Goal: Task Accomplishment & Management: Manage account settings

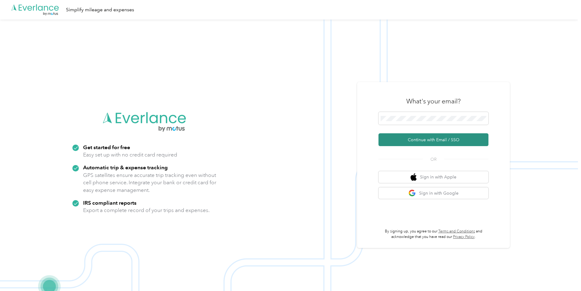
click at [447, 139] on button "Continue with Email / SSO" at bounding box center [433, 139] width 110 height 13
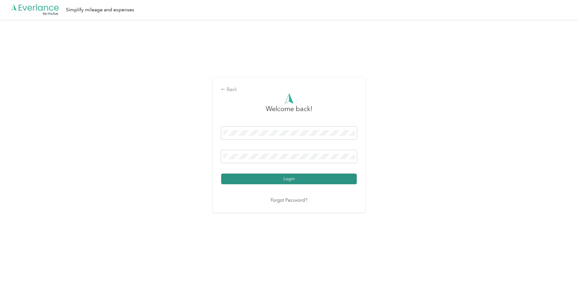
click at [267, 176] on button "Login" at bounding box center [289, 179] width 136 height 11
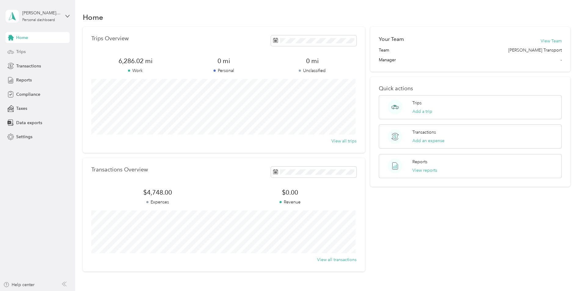
click at [20, 49] on span "Trips" at bounding box center [20, 52] width 9 height 6
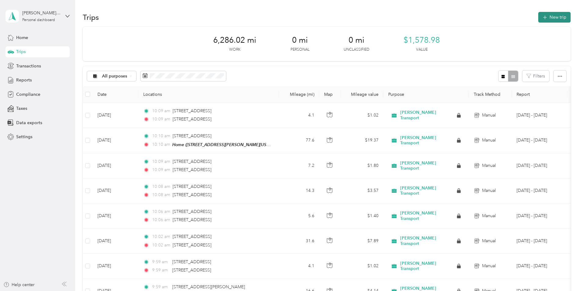
click at [552, 19] on button "New trip" at bounding box center [554, 17] width 32 height 11
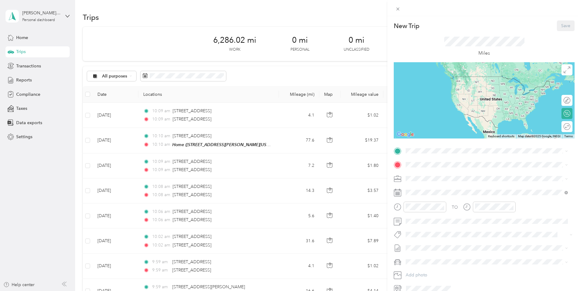
click at [296, 7] on div "New Trip Save This trip cannot be edited because it is either under review, app…" at bounding box center [290, 145] width 581 height 291
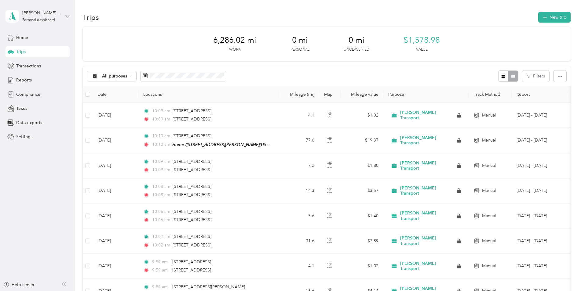
click at [558, 19] on button "New trip" at bounding box center [554, 17] width 32 height 11
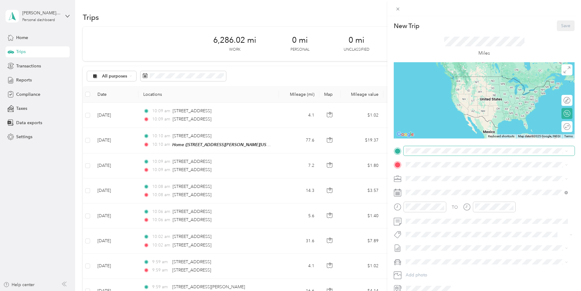
click at [431, 154] on span at bounding box center [488, 151] width 171 height 10
click at [439, 201] on span "[STREET_ADDRESS][PERSON_NAME][US_STATE]" at bounding box center [464, 201] width 95 height 5
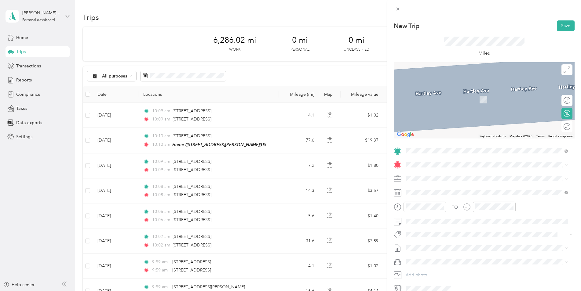
click at [442, 184] on div "[STREET_ADDRESS][US_STATE]" at bounding box center [487, 188] width 158 height 8
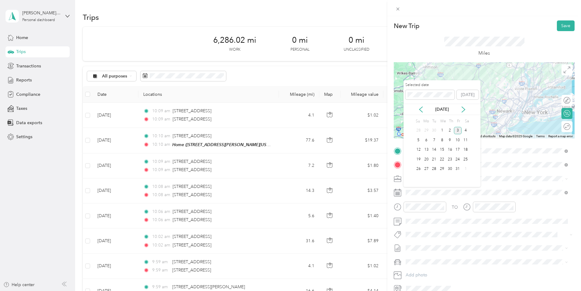
click at [424, 110] on div "[DATE]" at bounding box center [441, 109] width 77 height 6
click at [423, 110] on icon at bounding box center [421, 110] width 6 height 6
click at [449, 149] on div "18" at bounding box center [450, 150] width 8 height 8
click at [458, 151] on div "19" at bounding box center [458, 150] width 8 height 8
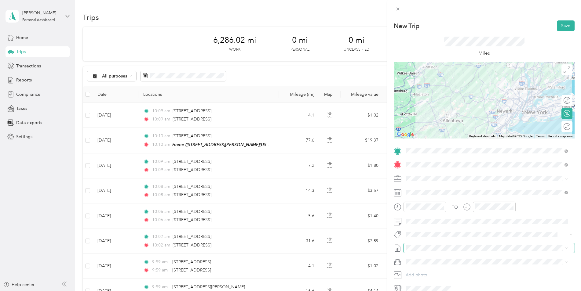
click at [433, 253] on span at bounding box center [488, 248] width 171 height 10
click at [419, 254] on li "No reports yet. Add a report to get reimbursed easily" at bounding box center [486, 259] width 166 height 11
click at [417, 273] on span "Hyundai Palisade" at bounding box center [424, 272] width 32 height 5
click at [439, 252] on span at bounding box center [488, 248] width 171 height 10
click at [440, 251] on span at bounding box center [488, 248] width 171 height 10
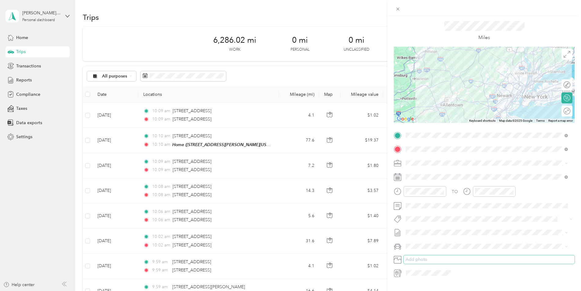
scroll to position [29, 0]
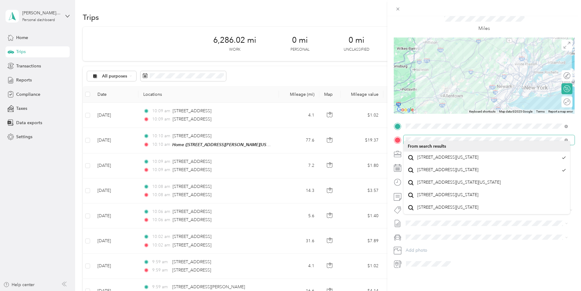
click at [402, 140] on div at bounding box center [484, 140] width 181 height 10
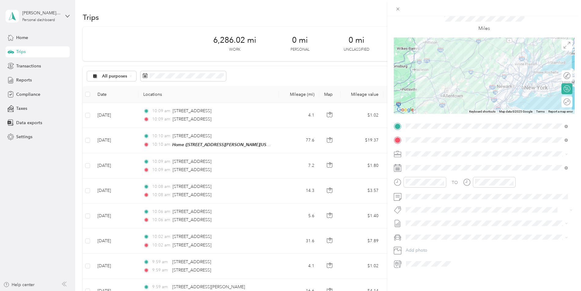
click at [489, 242] on div "TO Add photo" at bounding box center [484, 195] width 181 height 147
click at [397, 10] on icon at bounding box center [397, 9] width 3 height 3
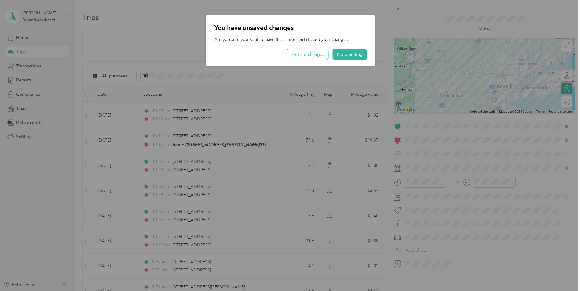
click at [300, 54] on button "Discard changes" at bounding box center [307, 54] width 41 height 11
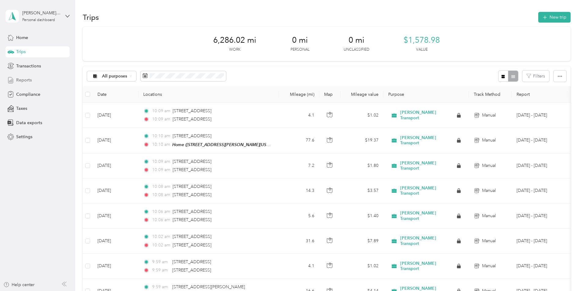
click at [24, 80] on span "Reports" at bounding box center [24, 80] width 16 height 6
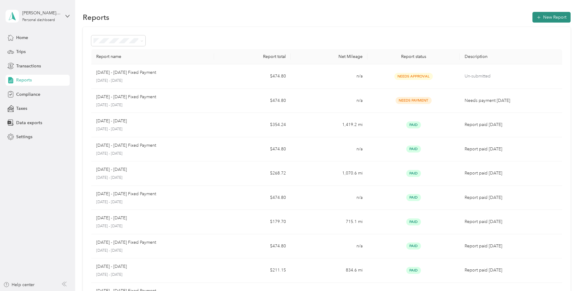
click at [557, 18] on button "New Report" at bounding box center [551, 17] width 38 height 11
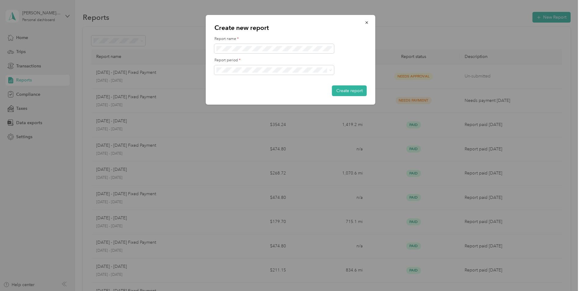
click at [261, 92] on div "[DATE] - [DATE]" at bounding box center [274, 91] width 111 height 6
click at [345, 91] on button "Create report" at bounding box center [349, 90] width 35 height 11
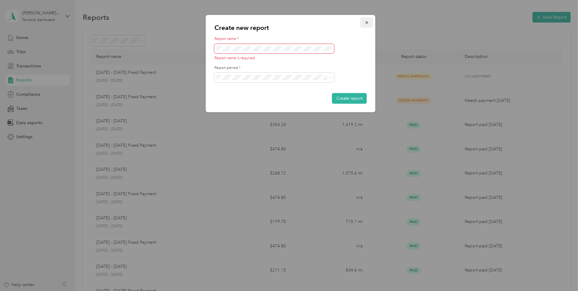
click at [368, 22] on icon "button" at bounding box center [366, 22] width 2 height 2
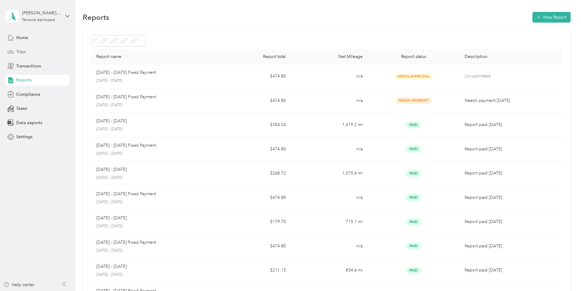
click at [35, 55] on div "Trips" at bounding box center [37, 51] width 64 height 11
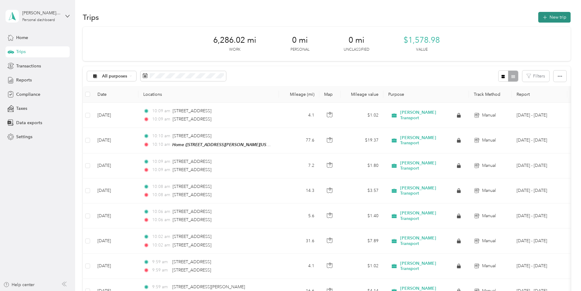
click at [547, 20] on button "New trip" at bounding box center [554, 17] width 32 height 11
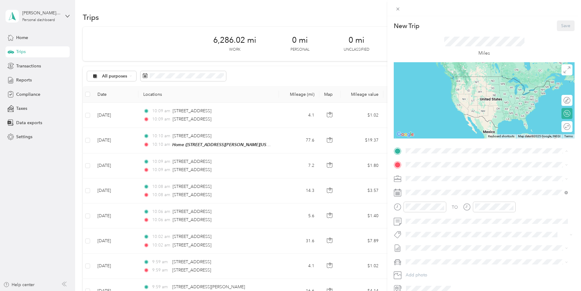
click at [428, 193] on strong "Home" at bounding box center [423, 194] width 12 height 5
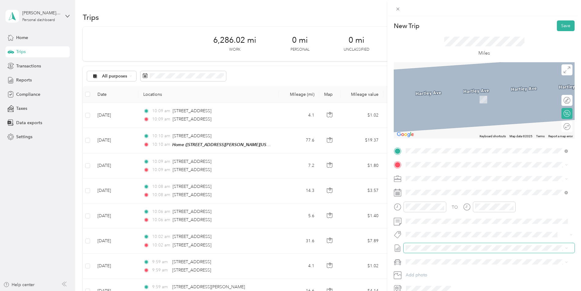
click at [428, 245] on span at bounding box center [488, 248] width 171 height 10
click at [401, 8] on span at bounding box center [398, 9] width 9 height 9
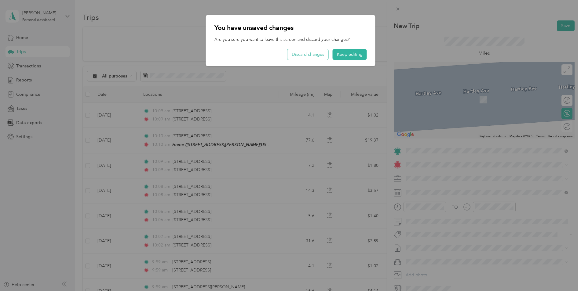
click at [314, 54] on button "Discard changes" at bounding box center [307, 54] width 41 height 11
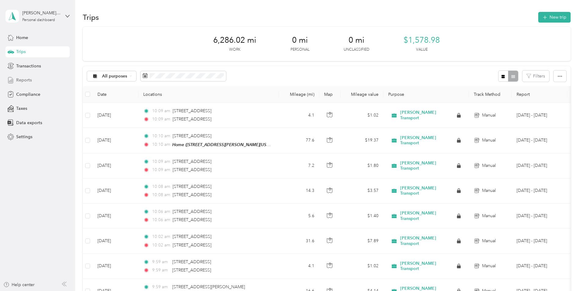
click at [21, 85] on div "Reports" at bounding box center [37, 80] width 64 height 11
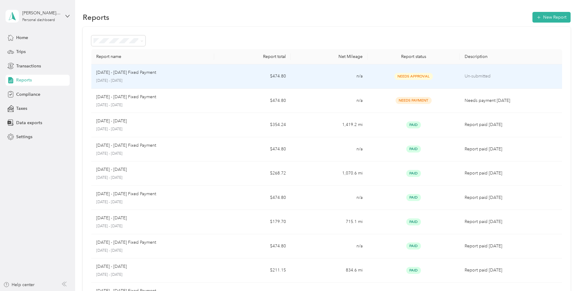
click at [486, 75] on p "Un-submitted" at bounding box center [510, 76] width 93 height 7
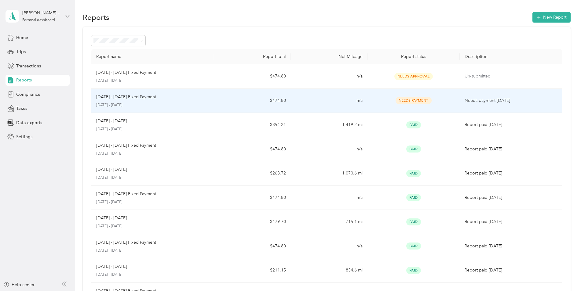
click at [202, 97] on div "[DATE] - [DATE] Fixed Payment" at bounding box center [152, 97] width 113 height 7
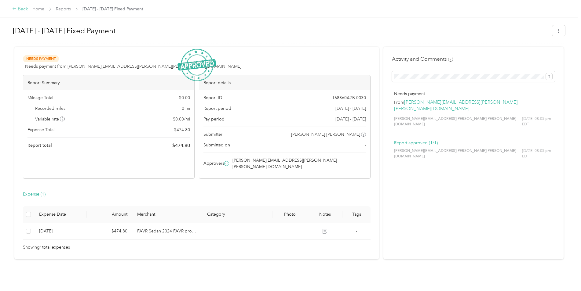
click at [20, 11] on div "Back" at bounding box center [20, 8] width 16 height 7
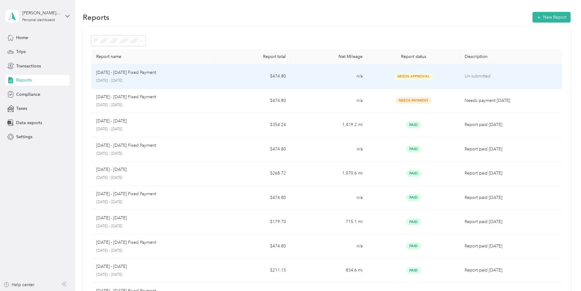
click at [497, 81] on td "Un-submitted" at bounding box center [511, 76] width 102 height 24
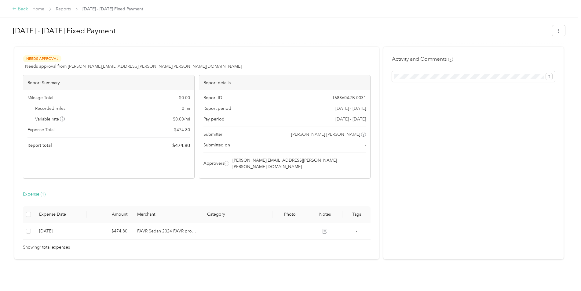
click at [16, 9] on icon at bounding box center [14, 9] width 3 height 2
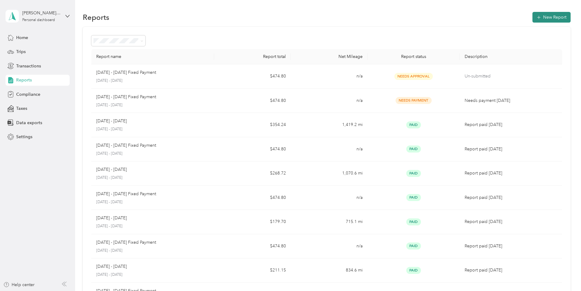
click at [553, 18] on button "New Report" at bounding box center [551, 17] width 38 height 11
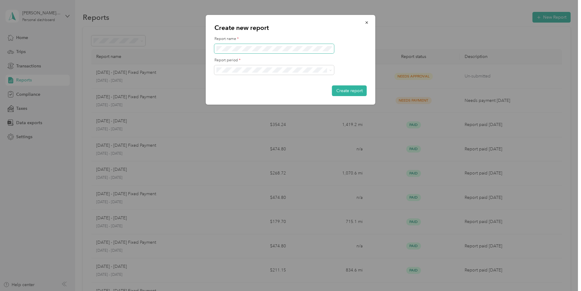
click at [248, 53] on span at bounding box center [274, 49] width 120 height 10
click at [342, 90] on button "Create report" at bounding box center [349, 90] width 35 height 11
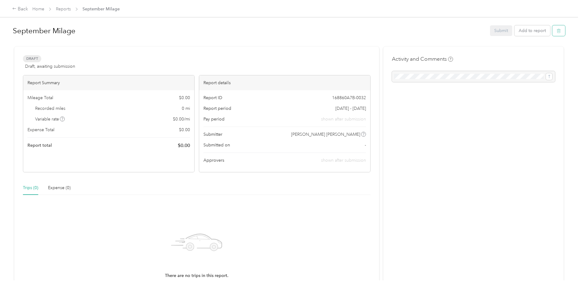
click at [557, 31] on icon "button" at bounding box center [558, 31] width 4 height 4
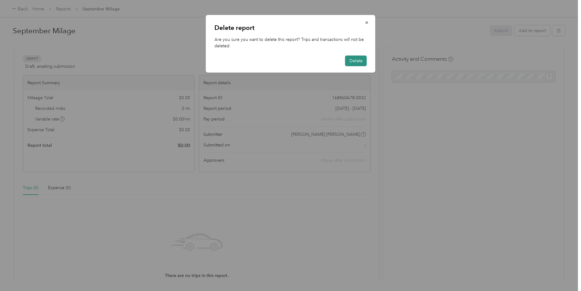
click at [358, 60] on button "Delete" at bounding box center [356, 61] width 22 height 11
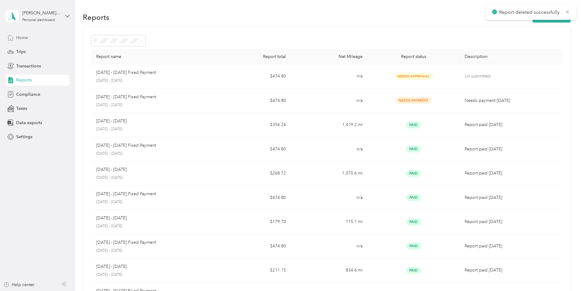
click at [10, 40] on icon at bounding box center [10, 37] width 5 height 5
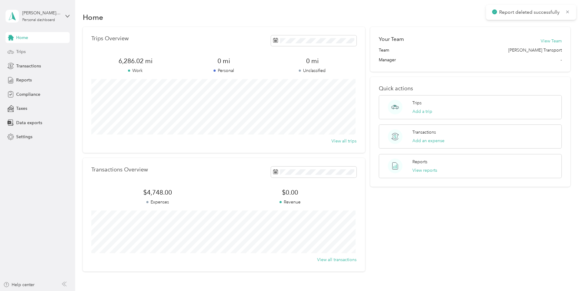
click at [13, 50] on icon at bounding box center [10, 52] width 7 height 7
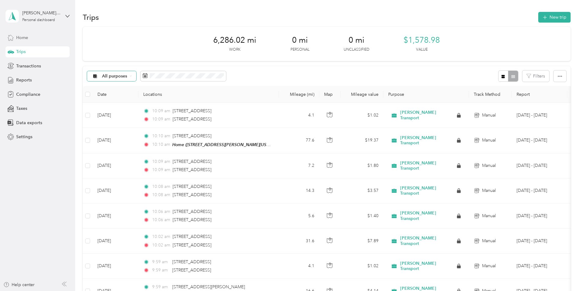
click at [101, 78] on span "All purposes" at bounding box center [109, 76] width 36 height 5
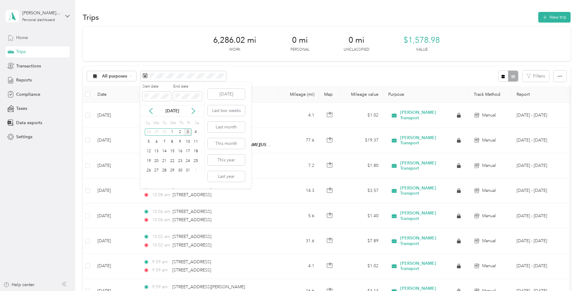
click at [147, 113] on div "[DATE]" at bounding box center [172, 111] width 64 height 6
click at [149, 111] on icon at bounding box center [151, 111] width 6 height 6
click at [156, 131] on div "1" at bounding box center [157, 133] width 8 height 8
click at [164, 169] on div "30" at bounding box center [164, 171] width 8 height 8
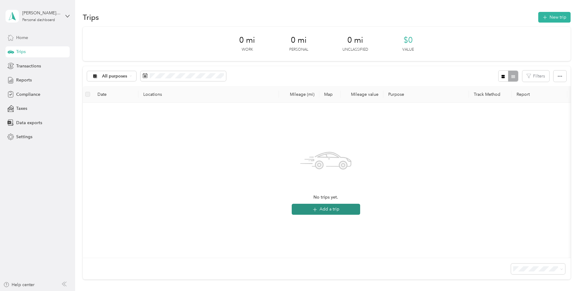
click at [322, 209] on button "Add a trip" at bounding box center [326, 209] width 68 height 11
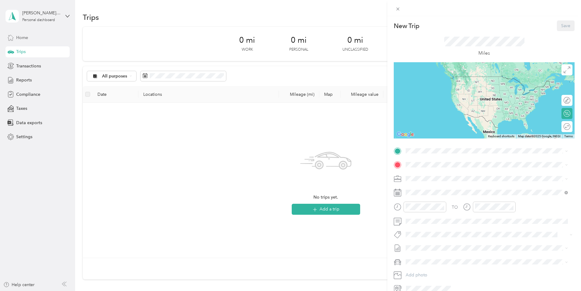
click at [433, 202] on div "Home [STREET_ADDRESS][PERSON_NAME][US_STATE]" at bounding box center [487, 197] width 158 height 15
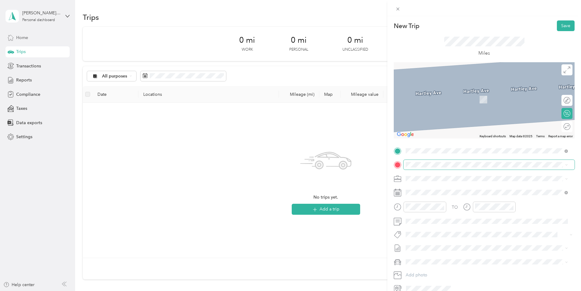
click at [422, 168] on span at bounding box center [488, 165] width 171 height 10
click at [433, 188] on span "[STREET_ADDRESS][US_STATE]" at bounding box center [447, 186] width 61 height 5
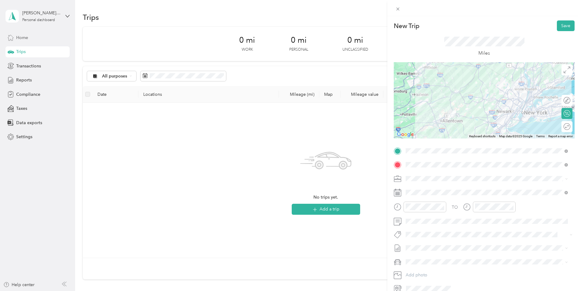
click at [434, 187] on div "TO Add photo" at bounding box center [484, 219] width 181 height 147
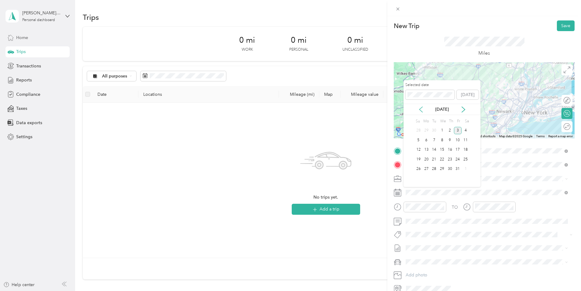
click at [419, 108] on icon at bounding box center [421, 110] width 6 height 6
click at [459, 151] on div "19" at bounding box center [458, 150] width 8 height 8
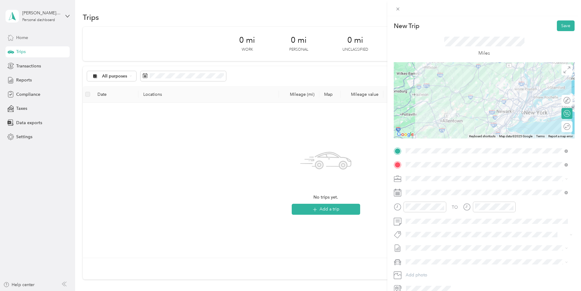
click at [427, 262] on li "No reports yet. Add a report to get reimbursed easily" at bounding box center [486, 258] width 166 height 11
click at [425, 271] on span "Hyundai Palisade" at bounding box center [424, 272] width 32 height 5
click at [557, 24] on button "Save" at bounding box center [566, 25] width 18 height 11
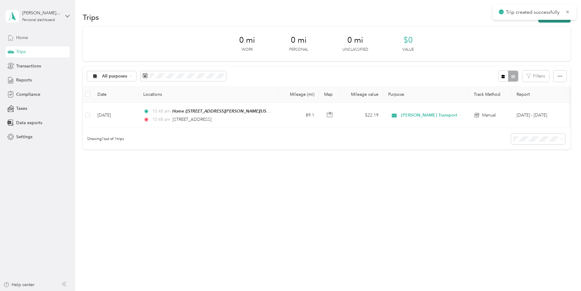
click at [562, 20] on button "New trip" at bounding box center [554, 17] width 32 height 11
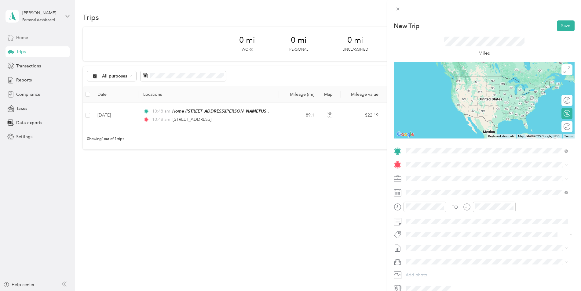
click at [442, 173] on span "[STREET_ADDRESS][US_STATE]" at bounding box center [447, 172] width 61 height 5
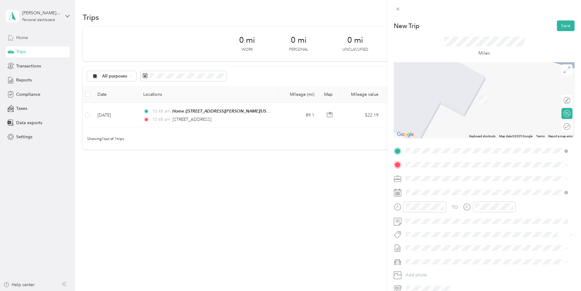
click at [432, 212] on div "Home [STREET_ADDRESS][PERSON_NAME][US_STATE]" at bounding box center [464, 212] width 95 height 13
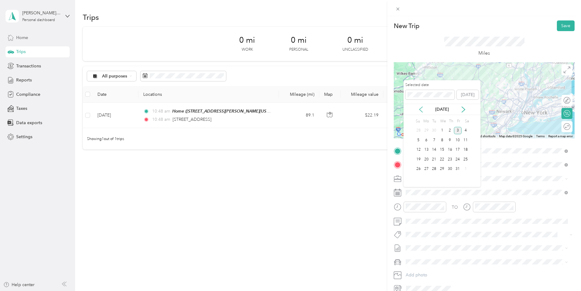
click at [420, 111] on icon at bounding box center [420, 109] width 3 height 5
click at [456, 152] on div "19" at bounding box center [458, 150] width 8 height 8
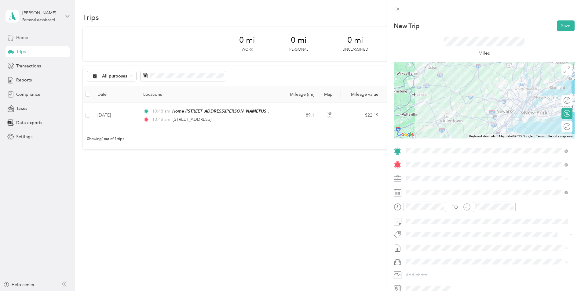
click at [430, 264] on li "[DATE] - [DATE] Draft" at bounding box center [486, 269] width 166 height 10
click at [427, 258] on span at bounding box center [488, 262] width 171 height 10
click at [430, 271] on span "Hyundai Palisade" at bounding box center [424, 272] width 32 height 5
click at [564, 20] on div "New Trip Save This trip cannot be edited because it is either under review, app…" at bounding box center [484, 161] width 194 height 291
click at [564, 23] on button "Save" at bounding box center [566, 25] width 18 height 11
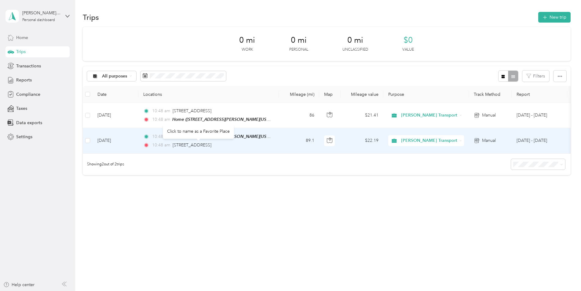
click at [205, 142] on div "[STREET_ADDRESS]" at bounding box center [192, 145] width 39 height 7
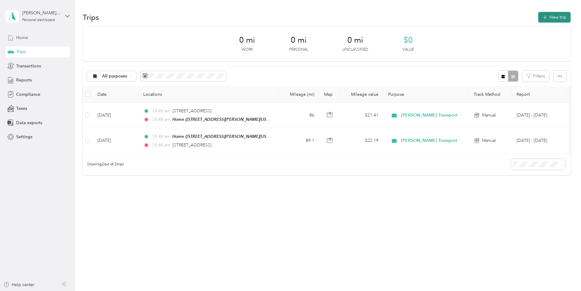
click at [547, 16] on icon "button" at bounding box center [544, 17] width 7 height 7
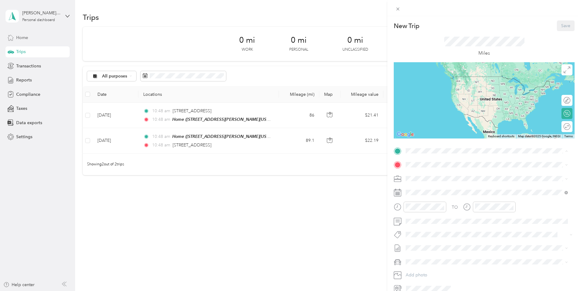
drag, startPoint x: 428, startPoint y: 155, endPoint x: 418, endPoint y: 198, distance: 44.4
click at [418, 198] on div "Home [STREET_ADDRESS][PERSON_NAME][US_STATE]" at bounding box center [464, 198] width 95 height 13
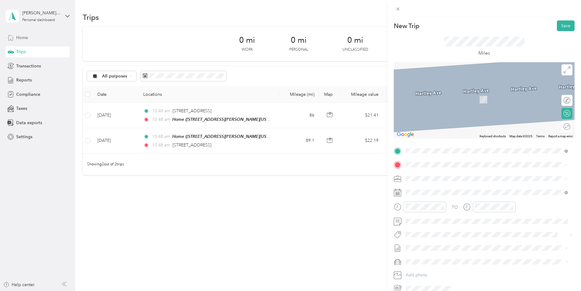
click at [510, 191] on div "[STREET_ADDRESS][US_STATE]" at bounding box center [487, 187] width 158 height 8
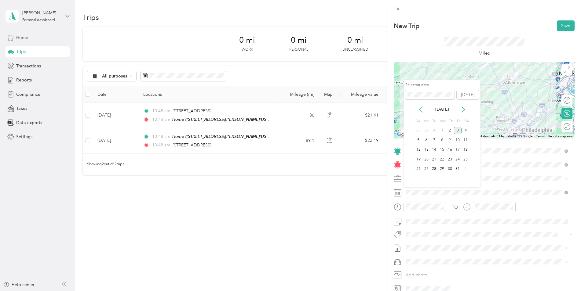
click at [423, 110] on icon at bounding box center [421, 110] width 6 height 6
click at [433, 160] on div "23" at bounding box center [434, 160] width 8 height 8
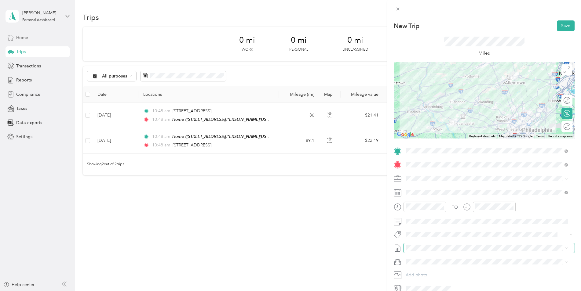
click at [427, 252] on span at bounding box center [488, 248] width 171 height 10
click at [431, 267] on span "[DATE] - [DATE]" at bounding box center [421, 268] width 31 height 6
click at [431, 268] on li "Hyundai Palisade" at bounding box center [486, 272] width 166 height 11
click at [562, 25] on button "Save" at bounding box center [566, 25] width 18 height 11
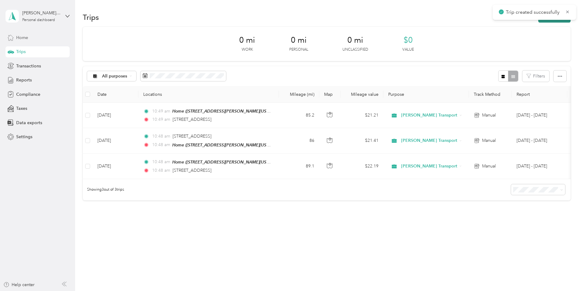
click at [557, 21] on button "New trip" at bounding box center [554, 17] width 32 height 11
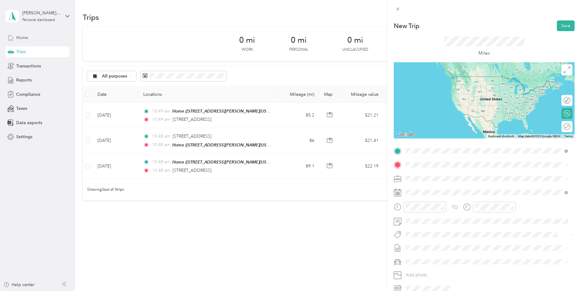
click at [444, 174] on span "[STREET_ADDRESS][US_STATE]" at bounding box center [447, 172] width 61 height 5
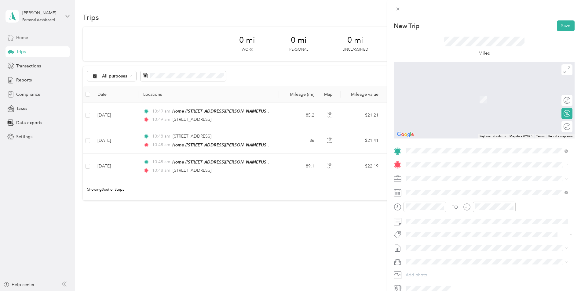
click at [471, 188] on span "[GEOGRAPHIC_DATA][PERSON_NAME][US_STATE], [GEOGRAPHIC_DATA]" at bounding box center [490, 186] width 147 height 5
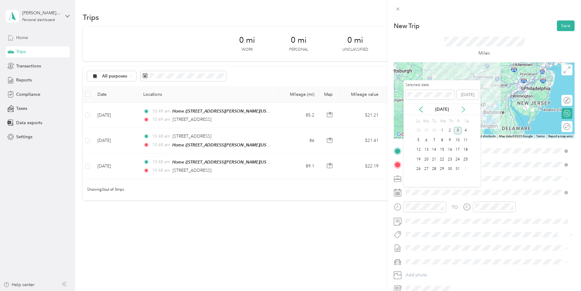
click at [462, 107] on icon at bounding box center [463, 109] width 3 height 5
click at [420, 109] on icon at bounding box center [421, 110] width 6 height 6
click at [436, 158] on div "23" at bounding box center [434, 160] width 8 height 8
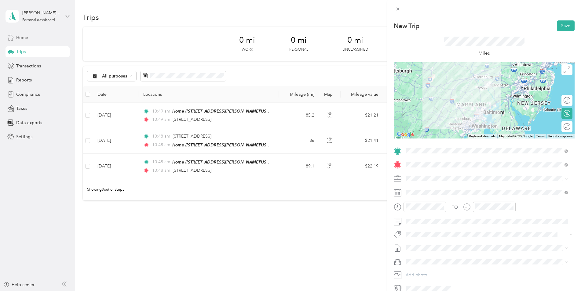
click at [425, 264] on li "[DATE] - [DATE] Draft" at bounding box center [486, 269] width 166 height 10
click at [427, 270] on div "Hyundai Palisade" at bounding box center [487, 272] width 158 height 6
click at [353, 220] on div "New Trip Save This trip cannot be edited because it is either under review, app…" at bounding box center [290, 145] width 581 height 291
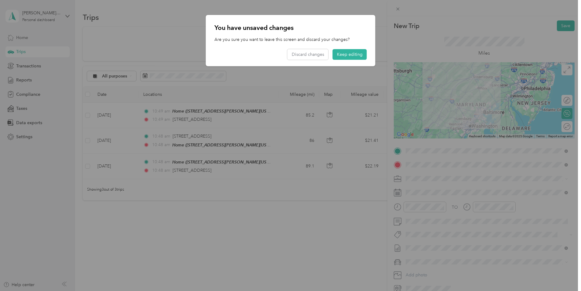
click at [354, 19] on div "You have unsaved changes Are you sure you want to leave this screen and discard…" at bounding box center [290, 40] width 169 height 51
click at [347, 56] on button "Keep editing" at bounding box center [350, 54] width 34 height 11
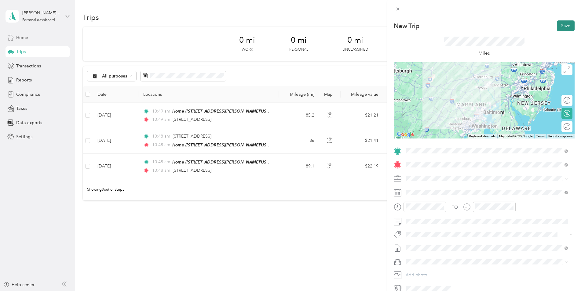
click at [563, 25] on button "Save" at bounding box center [566, 25] width 18 height 11
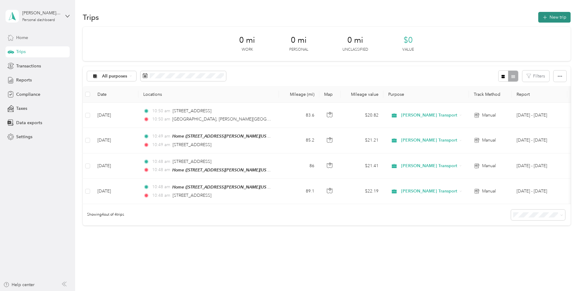
click at [547, 20] on button "New trip" at bounding box center [554, 17] width 32 height 11
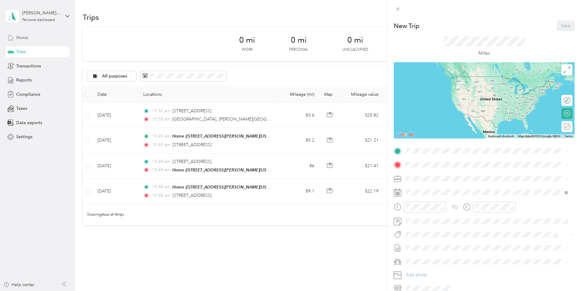
click at [196, 118] on div "New Trip Save This trip cannot be edited because it is either under review, app…" at bounding box center [290, 145] width 581 height 291
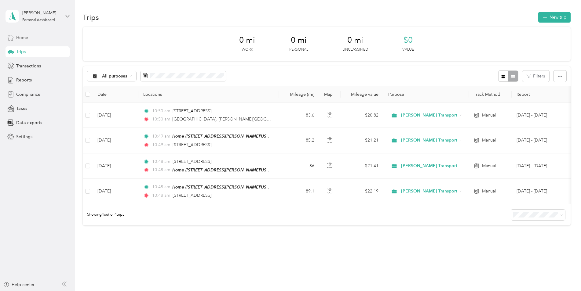
click at [196, 118] on div at bounding box center [290, 145] width 581 height 291
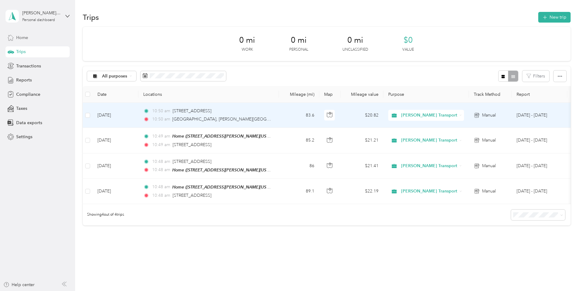
click at [166, 113] on span "10:50 am" at bounding box center [161, 111] width 18 height 7
click at [166, 113] on div at bounding box center [290, 145] width 581 height 291
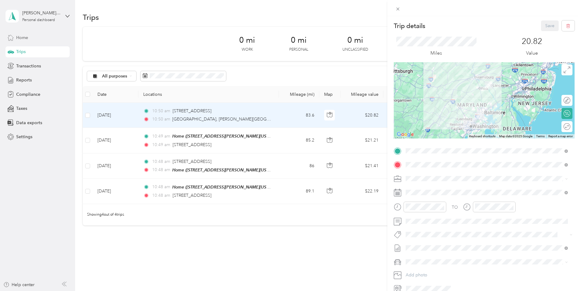
click at [378, 31] on div "Trip details Save This trip cannot be edited because it is either under review,…" at bounding box center [290, 145] width 581 height 291
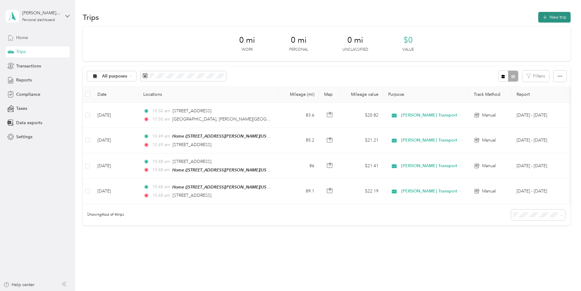
click at [551, 16] on button "New trip" at bounding box center [554, 17] width 32 height 11
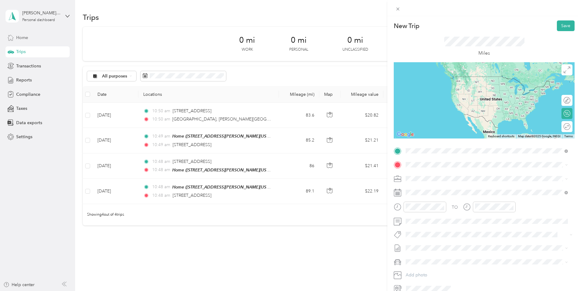
click at [451, 175] on span "[GEOGRAPHIC_DATA][PERSON_NAME][US_STATE], [GEOGRAPHIC_DATA]" at bounding box center [490, 172] width 147 height 5
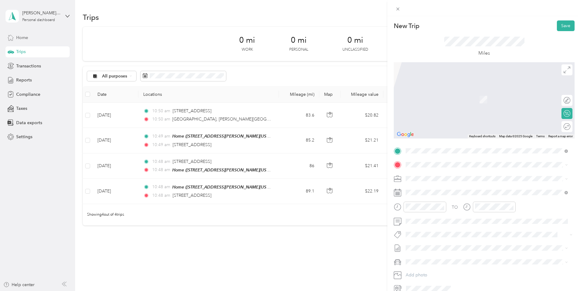
click at [450, 189] on span "[STREET_ADDRESS][PERSON_NAME][US_STATE]" at bounding box center [464, 186] width 95 height 5
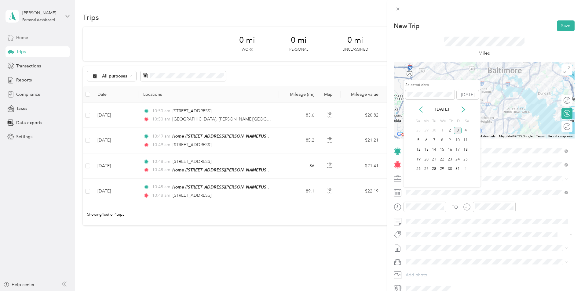
click at [419, 108] on icon at bounding box center [421, 110] width 6 height 6
click at [441, 158] on div "24" at bounding box center [442, 160] width 8 height 8
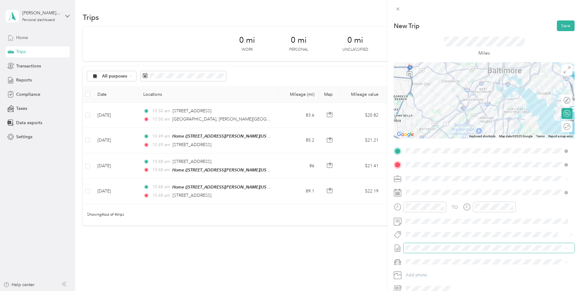
click at [437, 251] on span at bounding box center [488, 248] width 171 height 10
click at [438, 268] on span "[DATE] - [DATE] Draft" at bounding box center [487, 268] width 158 height 5
click at [440, 270] on div "Hyundai Palisade" at bounding box center [487, 273] width 158 height 6
click at [557, 26] on button "Save" at bounding box center [566, 25] width 18 height 11
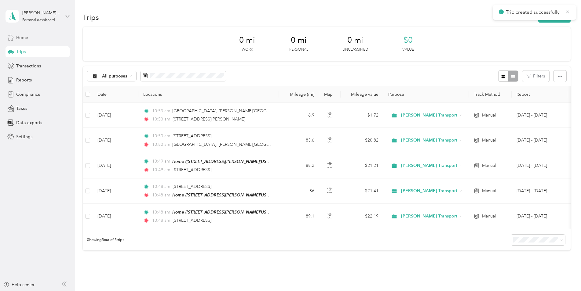
click at [558, 24] on section "Trips New trip 0 mi Work 0 mi Personal 0 mi Unclassified $0 Value All purposes …" at bounding box center [327, 141] width 488 height 261
click at [556, 22] on button "New trip" at bounding box center [554, 17] width 32 height 11
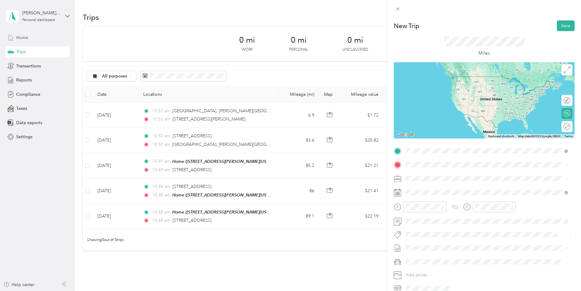
click at [449, 175] on span "[STREET_ADDRESS][PERSON_NAME][US_STATE]" at bounding box center [464, 172] width 95 height 5
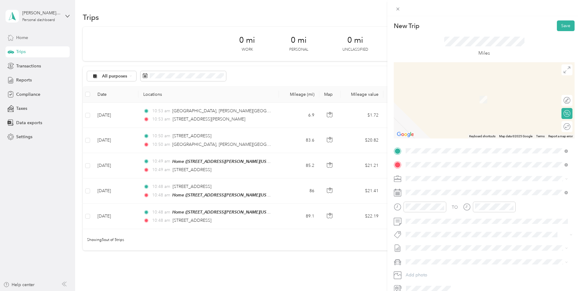
click at [449, 187] on span "[STREET_ADDRESS][US_STATE]" at bounding box center [447, 186] width 61 height 5
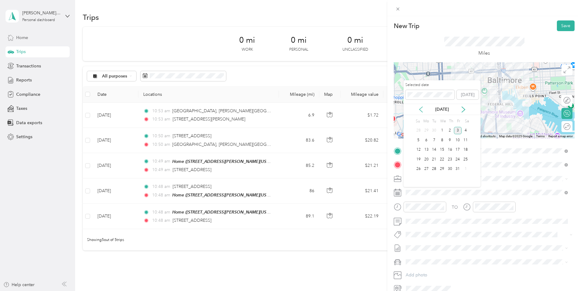
click at [422, 111] on icon at bounding box center [421, 110] width 6 height 6
click at [443, 159] on div "24" at bounding box center [442, 160] width 8 height 8
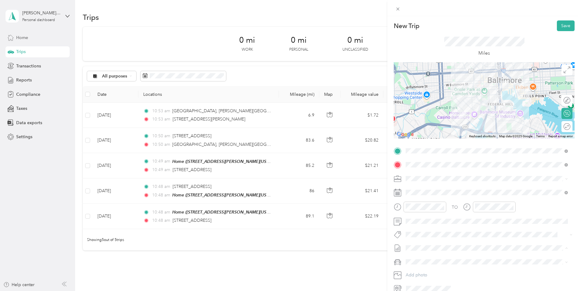
click at [430, 266] on span "[DATE] - [DATE]" at bounding box center [421, 268] width 31 height 6
click at [432, 270] on span "Hyundai Palisade" at bounding box center [424, 271] width 32 height 5
click at [557, 29] on button "Save" at bounding box center [566, 25] width 18 height 11
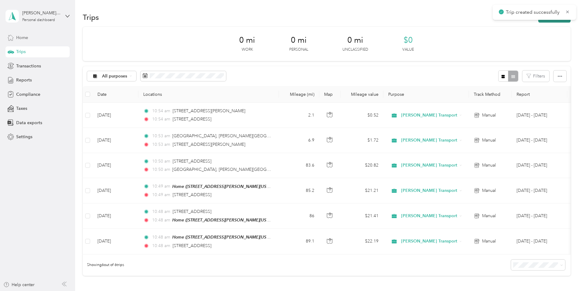
click at [556, 21] on button "New trip" at bounding box center [554, 17] width 32 height 11
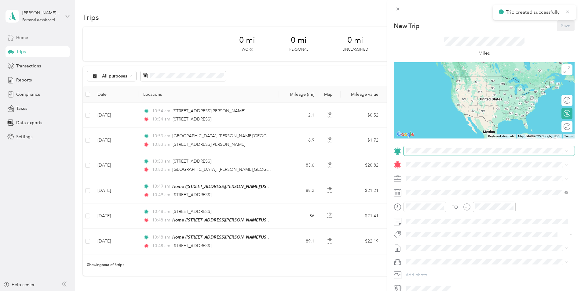
click at [422, 155] on span at bounding box center [488, 151] width 171 height 10
click at [444, 170] on div "[STREET_ADDRESS][US_STATE]" at bounding box center [487, 173] width 158 height 8
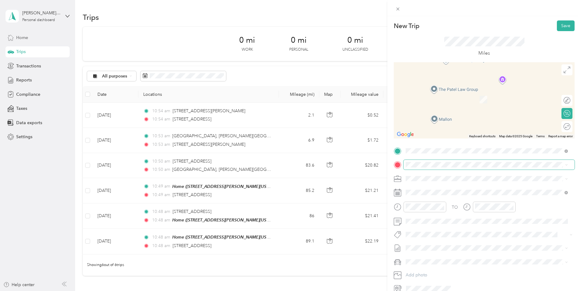
click at [446, 168] on span at bounding box center [488, 165] width 171 height 10
click at [448, 190] on span "[STREET_ADDRESS][US_STATE]" at bounding box center [447, 186] width 61 height 5
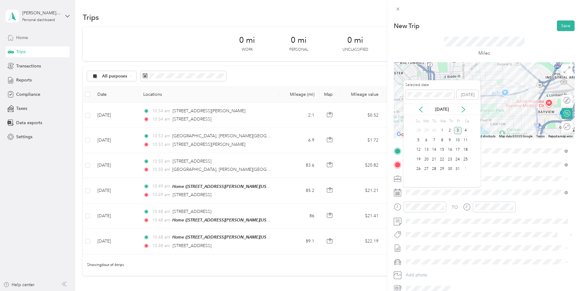
click at [416, 108] on div "[DATE]" at bounding box center [441, 109] width 77 height 6
click at [421, 108] on icon at bounding box center [421, 110] width 6 height 6
click at [443, 158] on div "24" at bounding box center [442, 160] width 8 height 8
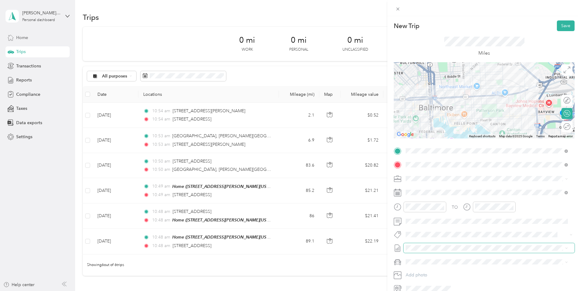
click at [428, 244] on span at bounding box center [488, 248] width 171 height 10
click at [428, 265] on li "[DATE] - [DATE] Draft" at bounding box center [486, 269] width 166 height 10
click at [430, 270] on span "Hyundai Palisade" at bounding box center [424, 272] width 32 height 5
click at [562, 27] on button "Save" at bounding box center [566, 25] width 18 height 11
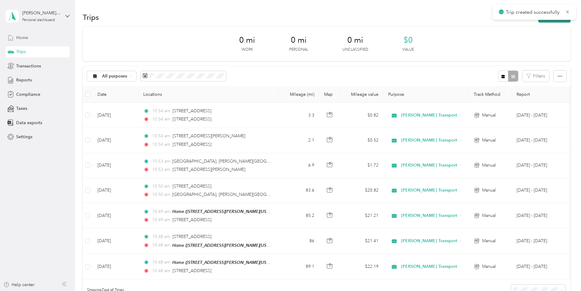
click at [555, 21] on button "New trip" at bounding box center [554, 17] width 32 height 11
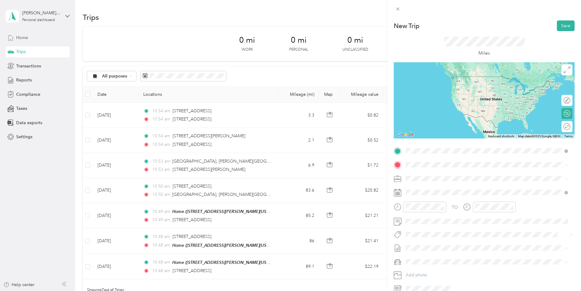
click at [449, 176] on span "[STREET_ADDRESS][US_STATE]" at bounding box center [447, 172] width 61 height 5
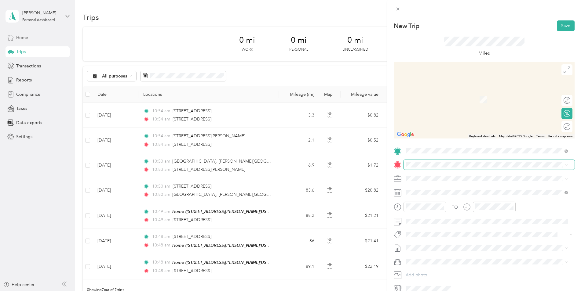
click at [420, 161] on span at bounding box center [488, 165] width 171 height 10
click at [435, 190] on span "[STREET_ADDRESS][US_STATE]" at bounding box center [447, 186] width 61 height 5
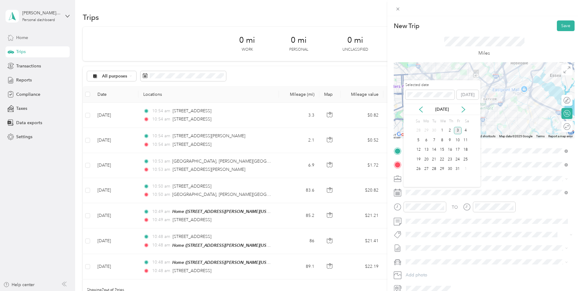
click at [415, 109] on div "[DATE]" at bounding box center [441, 109] width 77 height 6
click at [419, 109] on icon at bounding box center [421, 110] width 6 height 6
click at [442, 158] on div "24" at bounding box center [442, 160] width 8 height 8
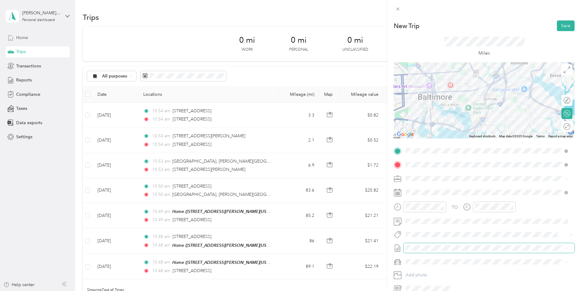
click at [431, 245] on span at bounding box center [488, 248] width 171 height 10
click at [431, 270] on span "[DATE] - [DATE]" at bounding box center [421, 268] width 31 height 6
click at [431, 271] on span "Hyundai Palisade" at bounding box center [424, 272] width 32 height 5
click at [557, 29] on button "Save" at bounding box center [566, 25] width 18 height 11
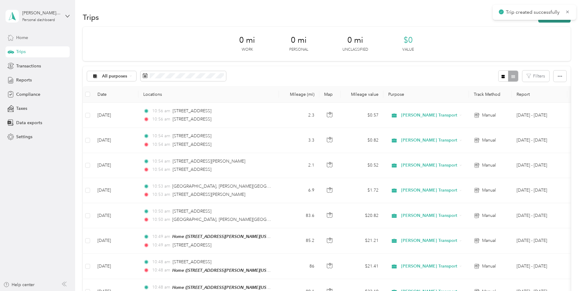
click at [556, 21] on button "New trip" at bounding box center [554, 17] width 32 height 11
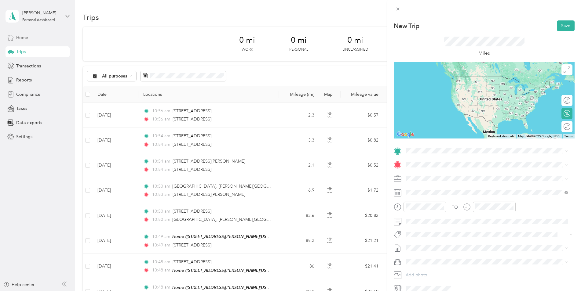
click at [441, 175] on span "[STREET_ADDRESS][US_STATE]" at bounding box center [447, 171] width 61 height 5
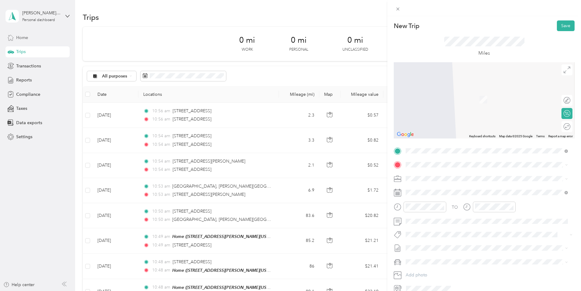
click at [429, 187] on span "[STREET_ADDRESS][PERSON_NAME][US_STATE]" at bounding box center [464, 184] width 95 height 5
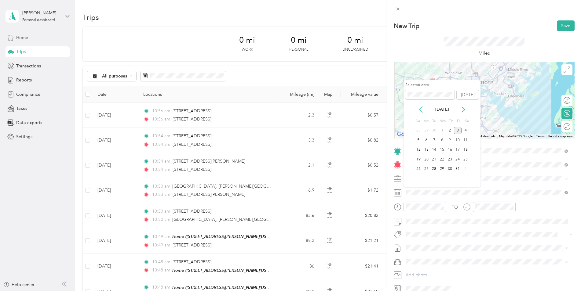
click at [422, 112] on icon at bounding box center [420, 109] width 3 height 5
click at [442, 159] on div "24" at bounding box center [442, 160] width 8 height 8
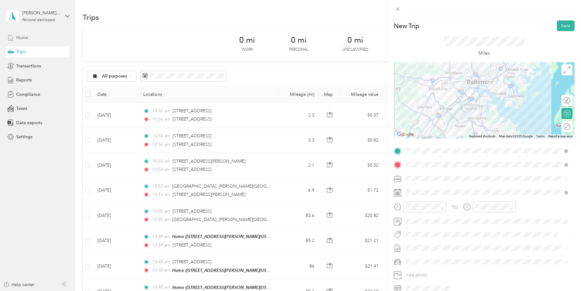
click at [425, 266] on span "[DATE] - [DATE]" at bounding box center [421, 268] width 31 height 6
click at [425, 272] on span "Hyundai Palisade" at bounding box center [424, 272] width 32 height 5
click at [559, 28] on button "Save" at bounding box center [566, 25] width 18 height 11
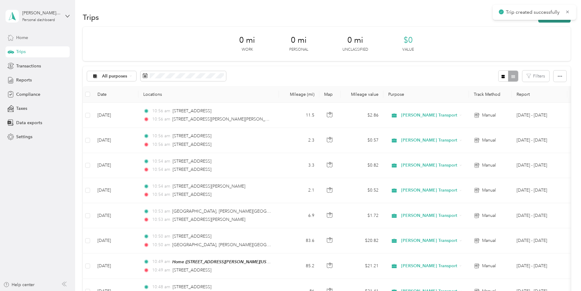
click at [559, 21] on button "New trip" at bounding box center [554, 17] width 32 height 11
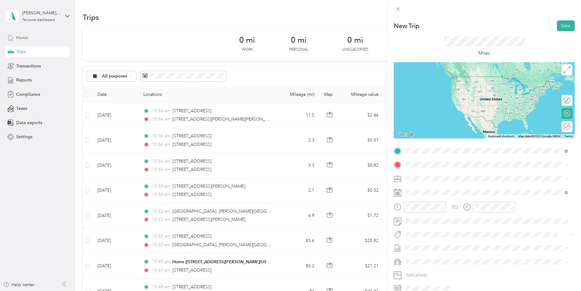
click at [440, 175] on span "[STREET_ADDRESS][PERSON_NAME][US_STATE]" at bounding box center [464, 172] width 95 height 5
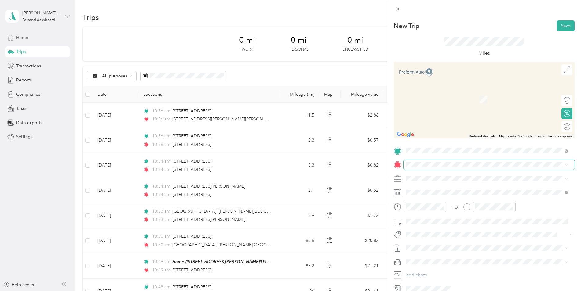
click at [442, 168] on span at bounding box center [488, 165] width 171 height 10
click at [447, 190] on span "[STREET_ADDRESS][US_STATE]" at bounding box center [447, 186] width 61 height 5
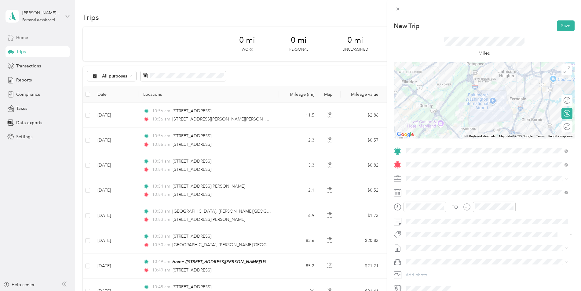
click at [456, 190] on span "[STREET_ADDRESS][US_STATE]" at bounding box center [447, 186] width 61 height 5
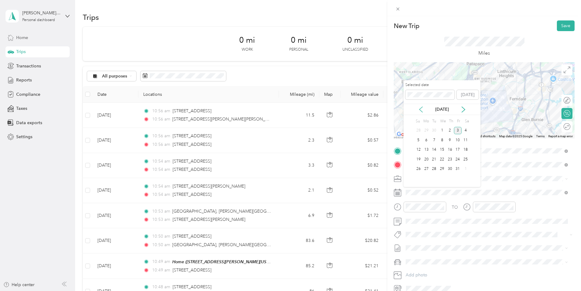
click at [421, 110] on icon at bounding box center [421, 110] width 6 height 6
click at [442, 160] on div "24" at bounding box center [442, 160] width 8 height 8
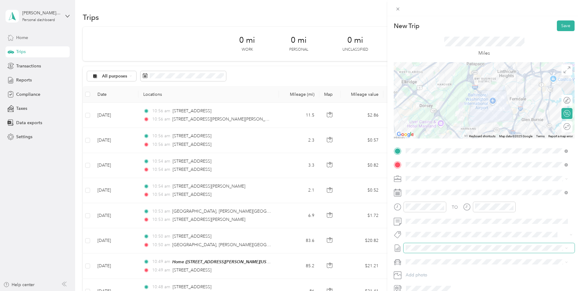
click at [425, 245] on span at bounding box center [488, 248] width 171 height 10
click at [426, 267] on span "[DATE] - [DATE]" at bounding box center [421, 268] width 31 height 6
click at [427, 258] on span at bounding box center [488, 262] width 171 height 10
click at [428, 277] on li "Hyundai Palisade" at bounding box center [486, 272] width 166 height 11
click at [564, 31] on div "Miles" at bounding box center [484, 46] width 181 height 31
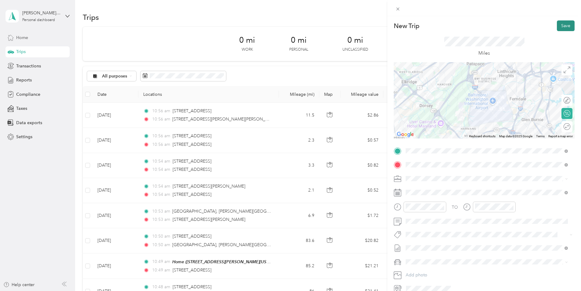
click at [564, 29] on button "Save" at bounding box center [566, 25] width 18 height 11
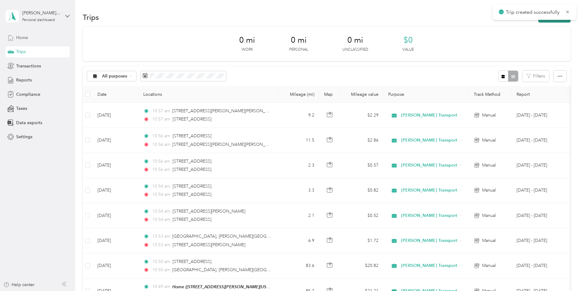
click at [560, 20] on button "New trip" at bounding box center [554, 17] width 32 height 11
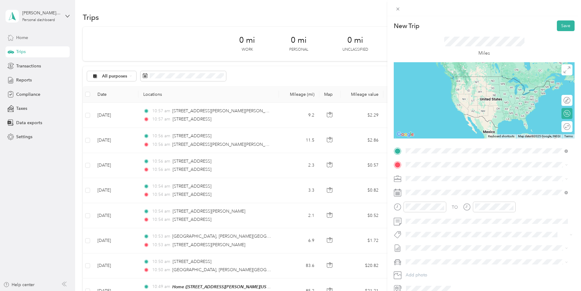
click at [435, 173] on span "[STREET_ADDRESS][US_STATE]" at bounding box center [447, 172] width 61 height 5
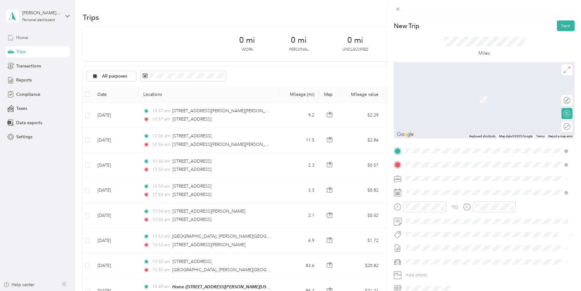
click at [435, 188] on span "[STREET_ADDRESS][PERSON_NAME][US_STATE]" at bounding box center [464, 186] width 95 height 5
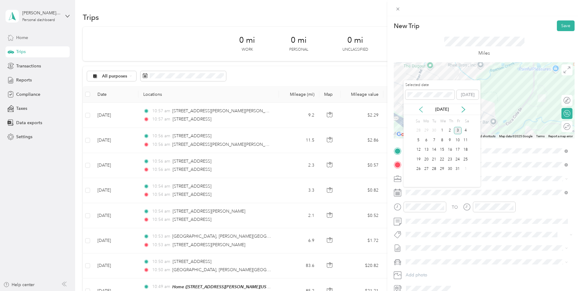
click at [422, 110] on icon at bounding box center [421, 110] width 6 height 6
click at [442, 159] on div "24" at bounding box center [442, 160] width 8 height 8
click at [428, 265] on span "[DATE] - [DATE]" at bounding box center [421, 267] width 31 height 6
click at [433, 271] on span "Hyundai Palisade" at bounding box center [424, 272] width 32 height 5
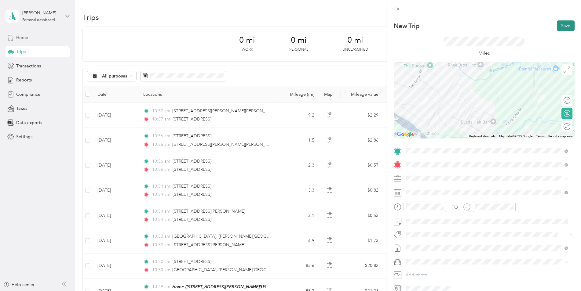
click at [564, 29] on button "Save" at bounding box center [566, 25] width 18 height 11
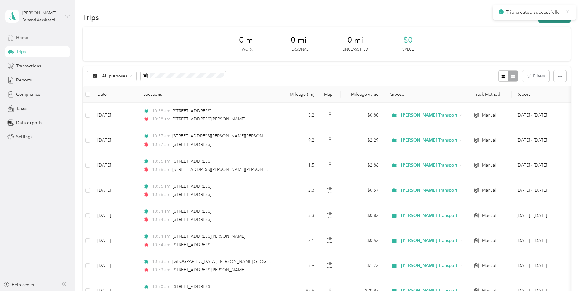
click at [559, 22] on button "New trip" at bounding box center [554, 17] width 32 height 11
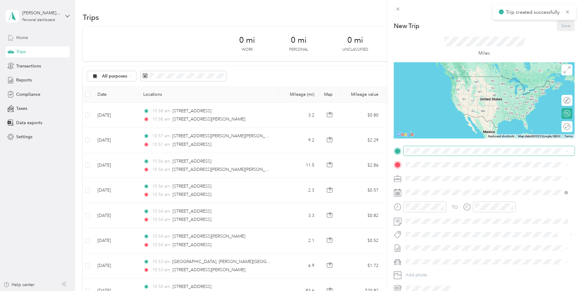
click at [442, 155] on span at bounding box center [488, 151] width 171 height 10
click at [209, 120] on div "New Trip Save This trip cannot be edited because it is either under review, app…" at bounding box center [290, 145] width 581 height 291
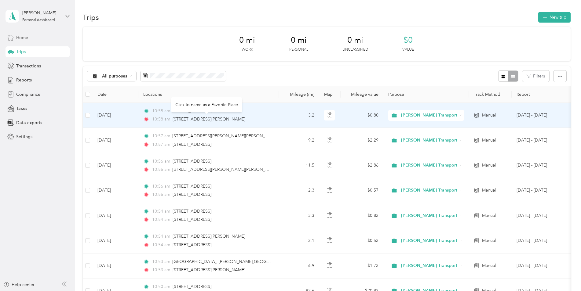
click at [209, 120] on span "[STREET_ADDRESS][PERSON_NAME]" at bounding box center [209, 119] width 73 height 5
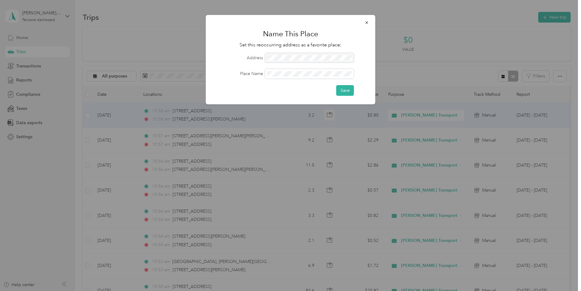
click at [303, 54] on div at bounding box center [309, 58] width 89 height 10
click at [299, 60] on div at bounding box center [309, 58] width 89 height 10
click at [300, 58] on div at bounding box center [309, 58] width 89 height 10
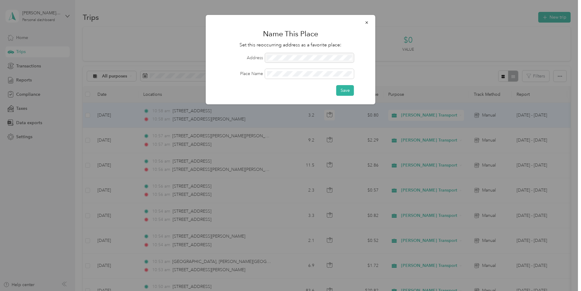
drag, startPoint x: 300, startPoint y: 58, endPoint x: 304, endPoint y: 58, distance: 3.7
click at [365, 20] on span "button" at bounding box center [367, 22] width 4 height 5
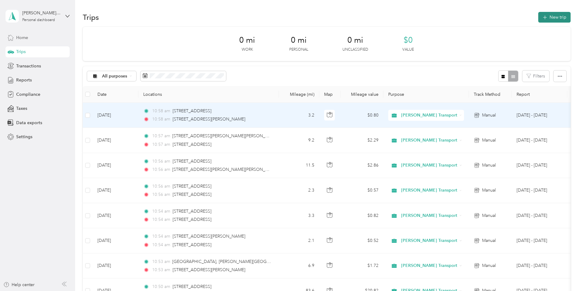
click at [544, 15] on icon "button" at bounding box center [544, 17] width 7 height 7
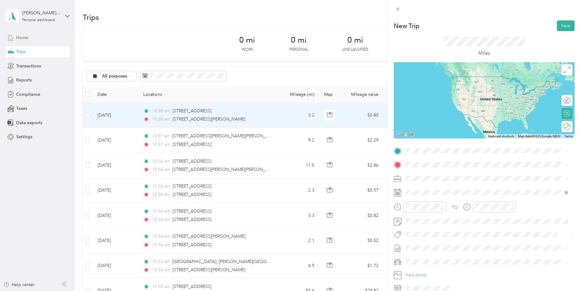
click at [431, 173] on span "[STREET_ADDRESS][PERSON_NAME][US_STATE]" at bounding box center [464, 172] width 95 height 5
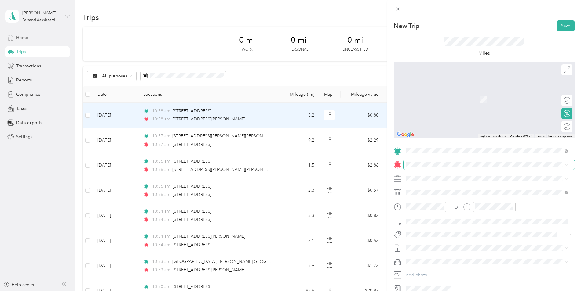
click at [428, 161] on span at bounding box center [488, 165] width 171 height 10
click at [437, 186] on span "[STREET_ADDRESS][PERSON_NAME][US_STATE]" at bounding box center [464, 186] width 95 height 5
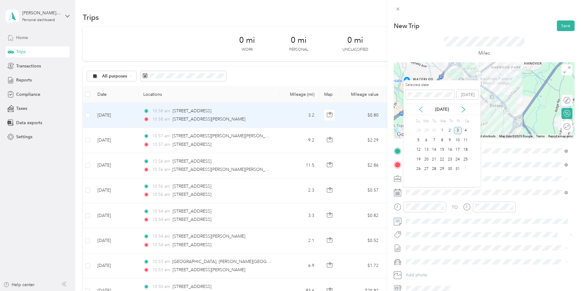
click at [419, 107] on icon at bounding box center [421, 110] width 6 height 6
click at [443, 158] on div "24" at bounding box center [442, 160] width 8 height 8
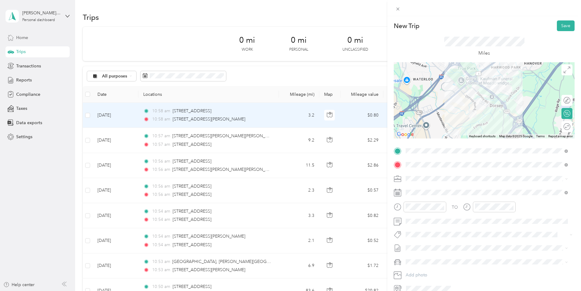
click at [425, 266] on span "[DATE] - [DATE]" at bounding box center [421, 268] width 31 height 6
click at [427, 272] on span "Hyundai Palisade" at bounding box center [424, 272] width 32 height 5
click at [562, 24] on button "Save" at bounding box center [566, 25] width 18 height 11
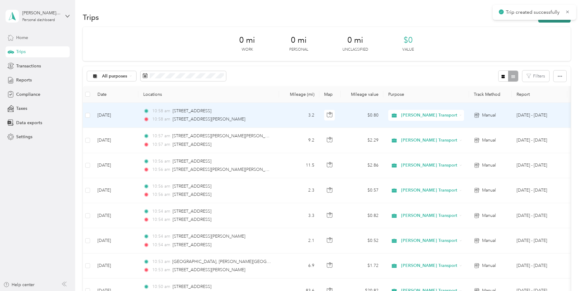
click at [561, 22] on button "New trip" at bounding box center [554, 17] width 32 height 11
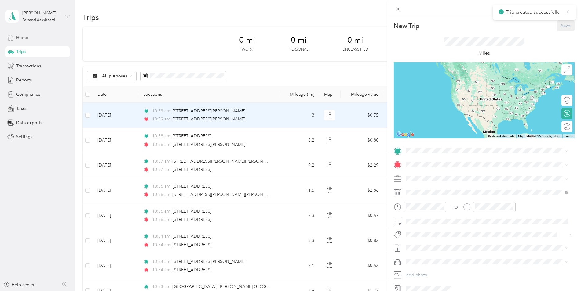
click at [415, 156] on div "TO Add photo" at bounding box center [484, 219] width 181 height 147
click at [441, 172] on span "[STREET_ADDRESS][PERSON_NAME][US_STATE]" at bounding box center [464, 172] width 95 height 5
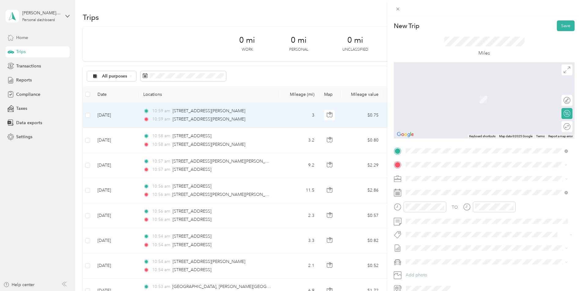
click at [453, 190] on span "[GEOGRAPHIC_DATA][PERSON_NAME][US_STATE], [GEOGRAPHIC_DATA]" at bounding box center [490, 186] width 147 height 5
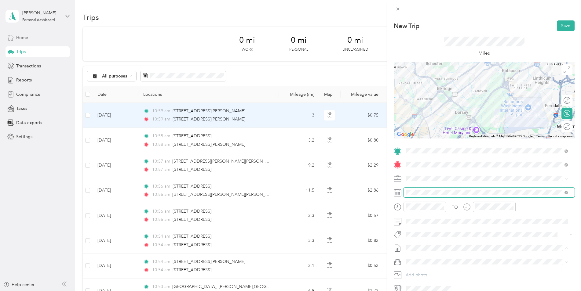
click at [420, 195] on span at bounding box center [488, 193] width 171 height 10
click at [424, 188] on span at bounding box center [488, 193] width 171 height 10
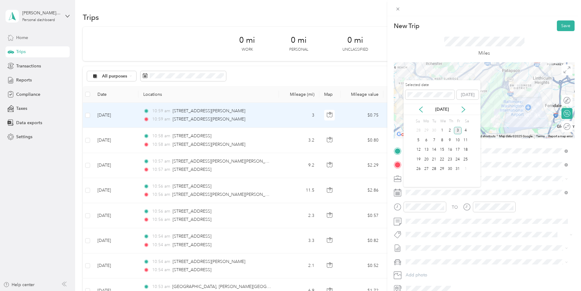
click at [419, 104] on div "Selected date [DATE]" at bounding box center [441, 92] width 77 height 21
click at [421, 109] on icon at bounding box center [421, 110] width 6 height 6
click at [441, 158] on div "24" at bounding box center [442, 160] width 8 height 8
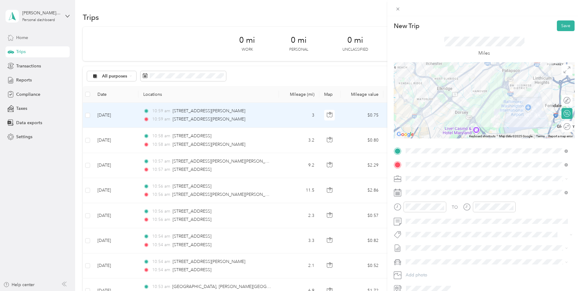
click at [418, 267] on span "[DATE] - [DATE]" at bounding box center [421, 268] width 31 height 6
click at [421, 269] on li "Hyundai Palisade" at bounding box center [486, 272] width 166 height 11
click at [557, 29] on button "Save" at bounding box center [566, 25] width 18 height 11
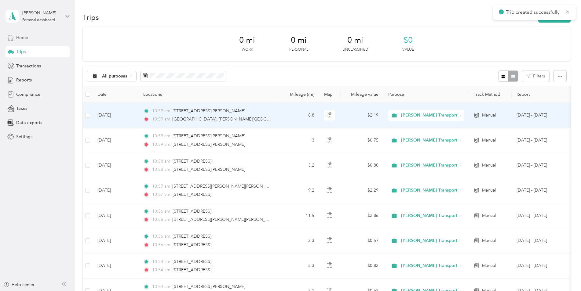
click at [447, 11] on div "Trips New trip" at bounding box center [327, 17] width 488 height 13
click at [567, 10] on icon at bounding box center [567, 11] width 5 height 5
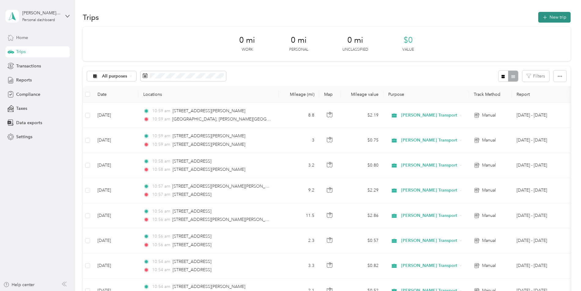
click at [551, 18] on button "New trip" at bounding box center [554, 17] width 32 height 11
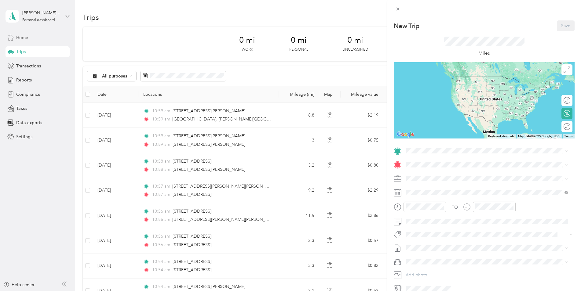
click at [432, 140] on div "New Trip Save This trip cannot be edited because it is either under review, app…" at bounding box center [484, 156] width 181 height 273
click at [433, 190] on span "[STREET_ADDRESS][PERSON_NAME][PERSON_NAME][US_STATE]" at bounding box center [481, 186] width 129 height 5
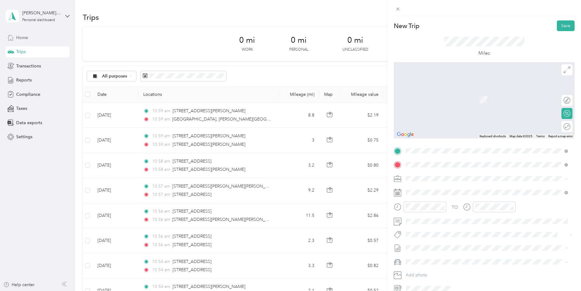
click at [425, 170] on span "[GEOGRAPHIC_DATA][PERSON_NAME][US_STATE], [GEOGRAPHIC_DATA]" at bounding box center [490, 172] width 147 height 5
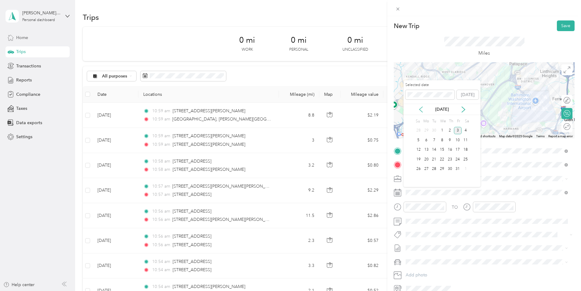
click at [420, 110] on icon at bounding box center [421, 110] width 6 height 6
click at [451, 160] on div "25" at bounding box center [450, 160] width 8 height 8
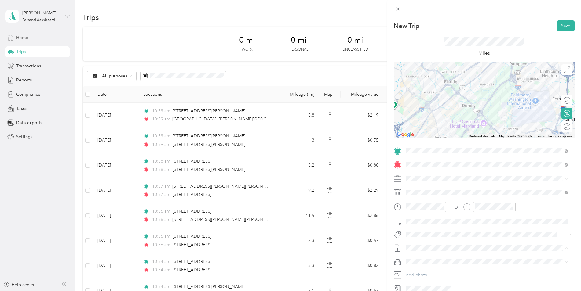
click at [422, 264] on li "[DATE] - [DATE] Draft" at bounding box center [486, 269] width 166 height 10
click at [427, 269] on li "Hyundai Palisade" at bounding box center [486, 272] width 166 height 11
click at [462, 170] on div "TO Add photo" at bounding box center [484, 219] width 181 height 147
click at [565, 27] on button "Save" at bounding box center [566, 25] width 18 height 11
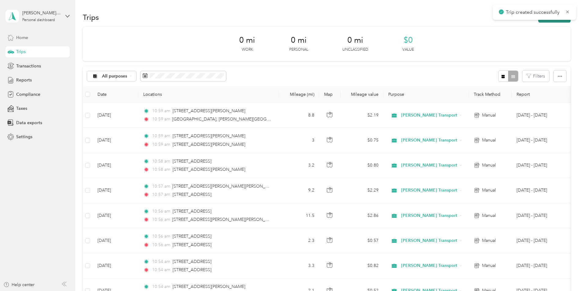
click at [558, 22] on button "New trip" at bounding box center [554, 17] width 32 height 11
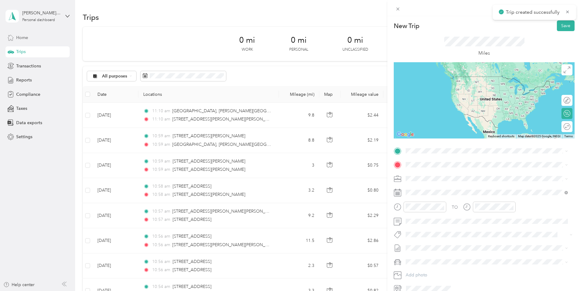
click at [431, 174] on span "[STREET_ADDRESS][PERSON_NAME][PERSON_NAME][US_STATE]" at bounding box center [481, 172] width 129 height 5
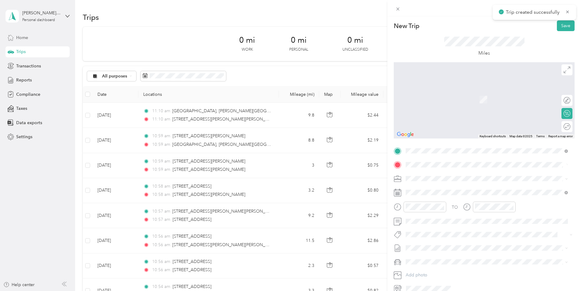
click at [464, 185] on span "[STREET_ADDRESS][US_STATE]" at bounding box center [447, 186] width 61 height 5
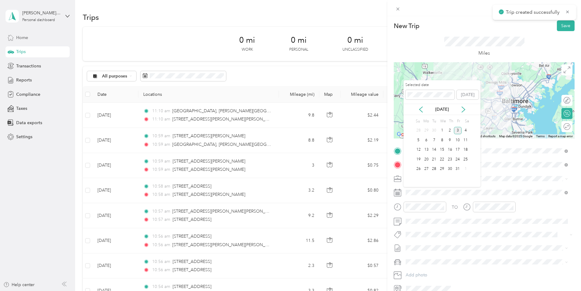
click at [417, 105] on div "[DATE]" at bounding box center [441, 109] width 77 height 11
click at [418, 108] on icon at bounding box center [421, 110] width 6 height 6
click at [451, 159] on div "25" at bounding box center [450, 160] width 8 height 8
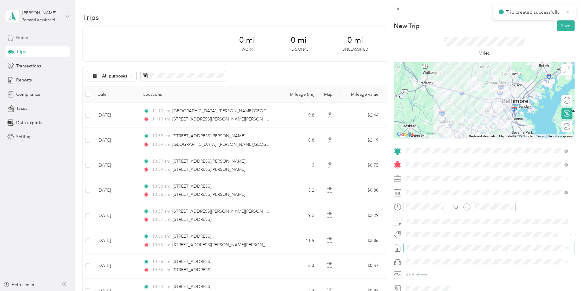
click at [422, 251] on span at bounding box center [488, 248] width 171 height 10
click at [425, 268] on span "[DATE] - [DATE]" at bounding box center [421, 268] width 31 height 6
click at [427, 258] on span at bounding box center [488, 262] width 171 height 10
click at [432, 273] on span "Hyundai Palisade" at bounding box center [424, 272] width 32 height 5
click at [569, 28] on button "Save" at bounding box center [566, 25] width 18 height 11
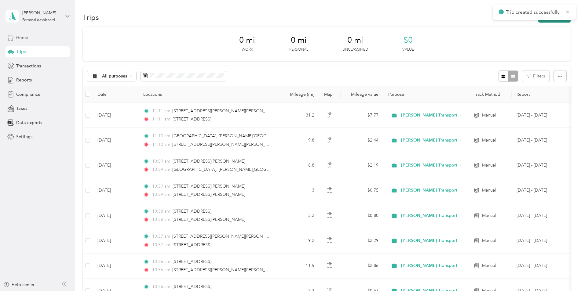
click at [558, 21] on button "New trip" at bounding box center [554, 17] width 32 height 11
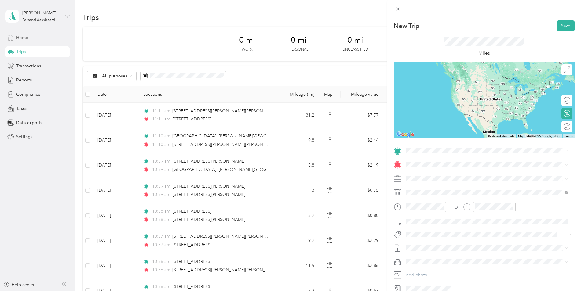
click at [433, 172] on span "[STREET_ADDRESS][US_STATE]" at bounding box center [447, 172] width 61 height 5
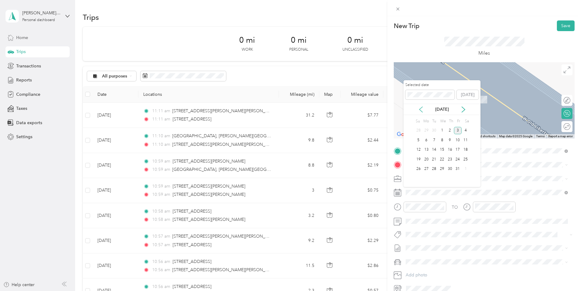
click at [423, 111] on icon at bounding box center [421, 110] width 6 height 6
click at [449, 159] on div "25" at bounding box center [450, 160] width 8 height 8
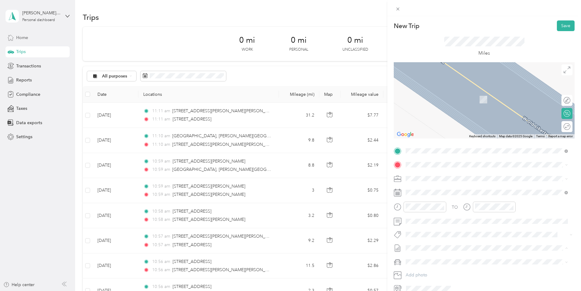
click at [428, 266] on span "[DATE] - [DATE]" at bounding box center [421, 268] width 31 height 6
click at [428, 257] on span at bounding box center [488, 262] width 171 height 10
click at [435, 270] on div "Hyundai Palisade" at bounding box center [487, 273] width 158 height 6
click at [446, 168] on span at bounding box center [488, 165] width 171 height 10
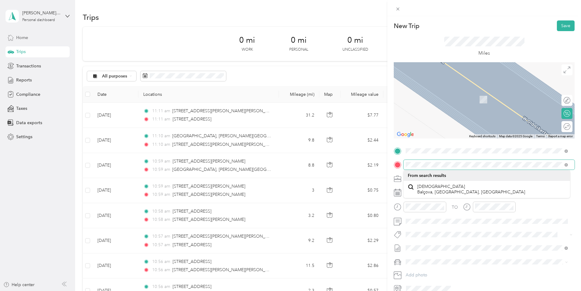
click at [371, 165] on div "New Trip Save This trip cannot be edited because it is either under review, app…" at bounding box center [290, 145] width 581 height 291
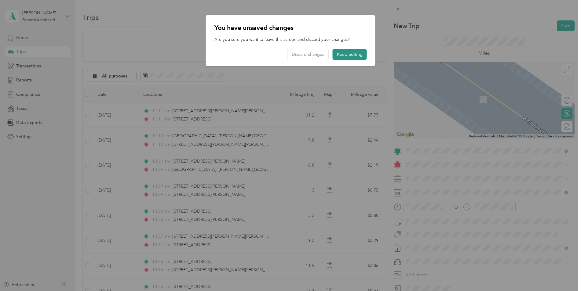
click at [356, 55] on button "Keep editing" at bounding box center [350, 54] width 34 height 11
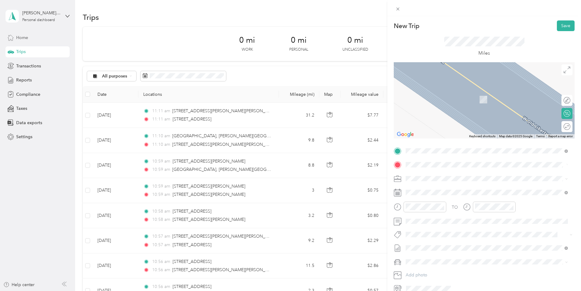
click at [450, 187] on span "[STREET_ADDRESS][US_STATE]" at bounding box center [447, 186] width 61 height 5
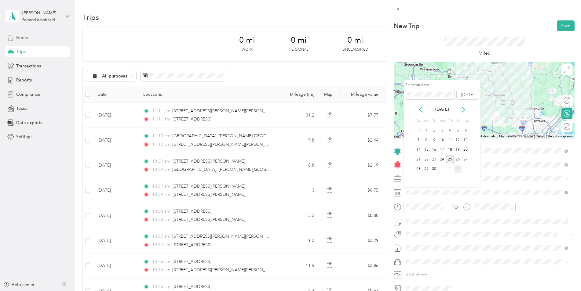
click at [449, 159] on div "25" at bounding box center [450, 160] width 8 height 8
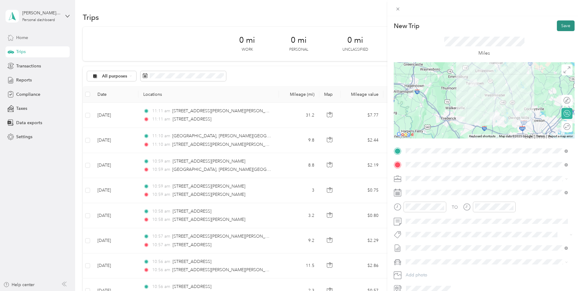
click at [562, 27] on button "Save" at bounding box center [566, 25] width 18 height 11
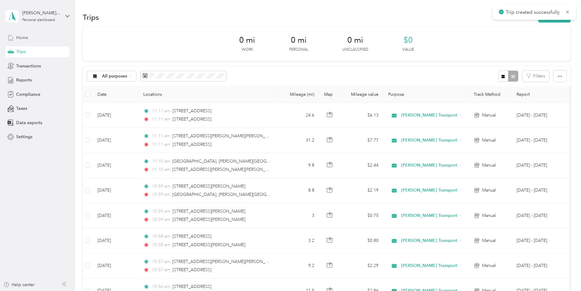
click at [559, 23] on div "Trips New trip" at bounding box center [327, 17] width 488 height 13
click at [559, 22] on button "New trip" at bounding box center [554, 17] width 32 height 11
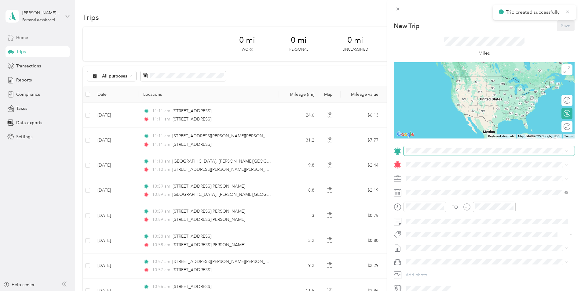
click at [419, 155] on span at bounding box center [488, 151] width 171 height 10
click at [438, 176] on span "[STREET_ADDRESS][US_STATE]" at bounding box center [447, 172] width 61 height 5
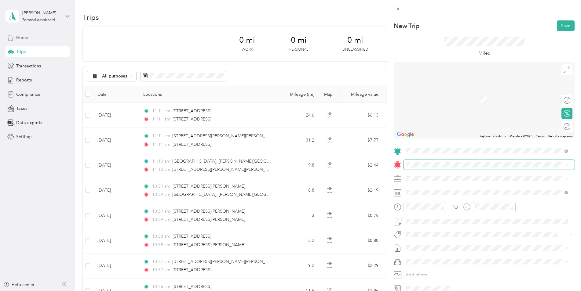
click at [437, 168] on span at bounding box center [488, 165] width 171 height 10
click at [460, 187] on span "[STREET_ADDRESS][PERSON_NAME][US_STATE]" at bounding box center [464, 186] width 95 height 5
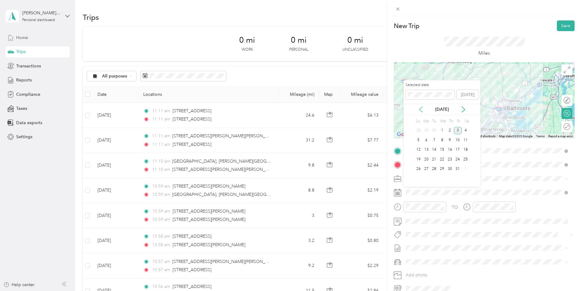
click at [420, 110] on icon at bounding box center [421, 110] width 6 height 6
click at [450, 160] on div "25" at bounding box center [450, 160] width 8 height 8
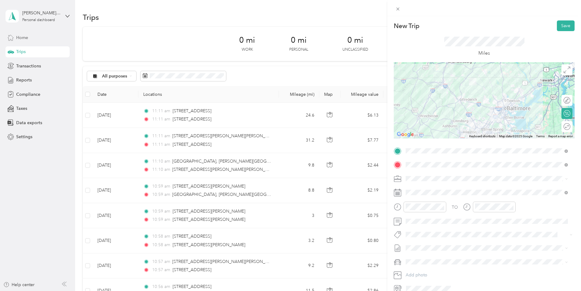
click at [440, 268] on span "[DATE] - [DATE] Draft" at bounding box center [487, 267] width 158 height 5
click at [437, 259] on span at bounding box center [488, 262] width 171 height 10
click at [437, 291] on div "New Trip Save This trip cannot be edited because it is either under review, app…" at bounding box center [289, 291] width 578 height 0
click at [440, 275] on div "Hyundai Palisade" at bounding box center [487, 273] width 158 height 6
click at [567, 27] on button "Save" at bounding box center [566, 25] width 18 height 11
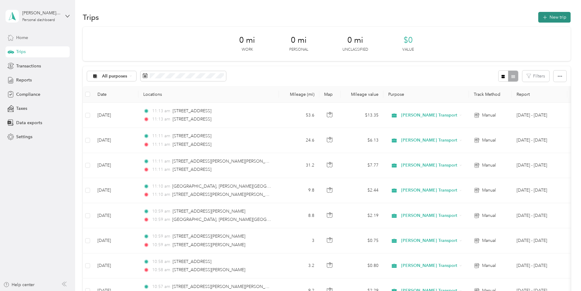
click at [546, 22] on button "New trip" at bounding box center [554, 17] width 32 height 11
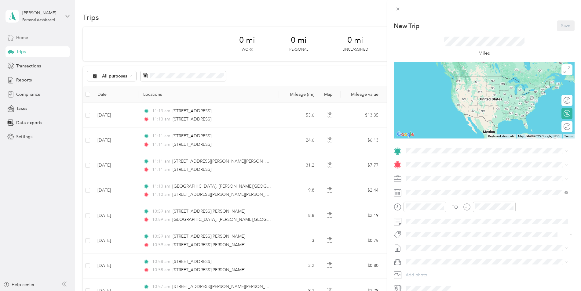
click at [183, 118] on div "New Trip Save This trip cannot be edited because it is either under review, app…" at bounding box center [290, 145] width 581 height 291
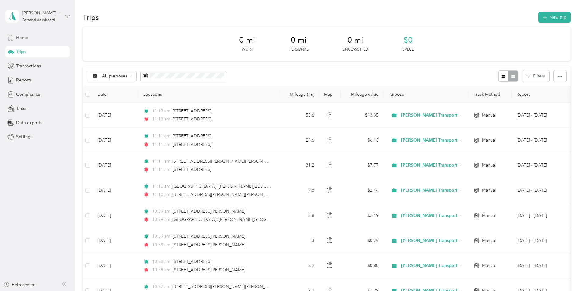
click at [183, 118] on div at bounding box center [290, 145] width 581 height 291
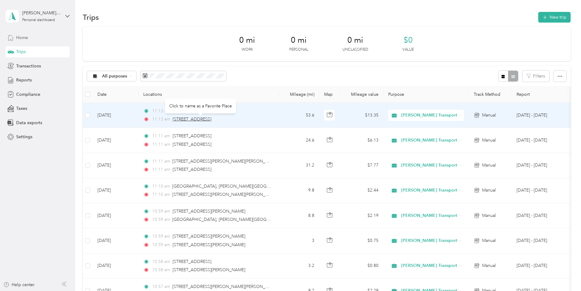
click at [183, 118] on span "[STREET_ADDRESS]" at bounding box center [192, 119] width 39 height 5
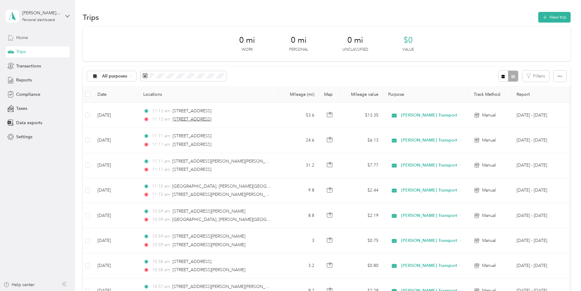
click at [184, 120] on span "[STREET_ADDRESS]" at bounding box center [192, 119] width 39 height 5
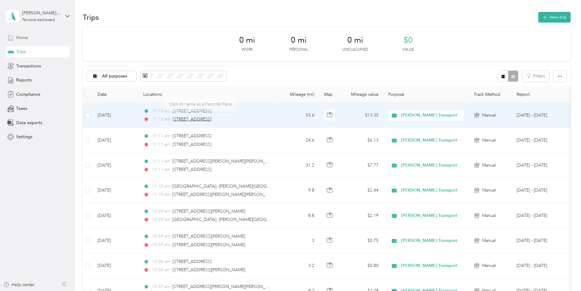
click at [184, 120] on div at bounding box center [290, 145] width 581 height 291
click at [185, 120] on span "[STREET_ADDRESS]" at bounding box center [192, 119] width 39 height 5
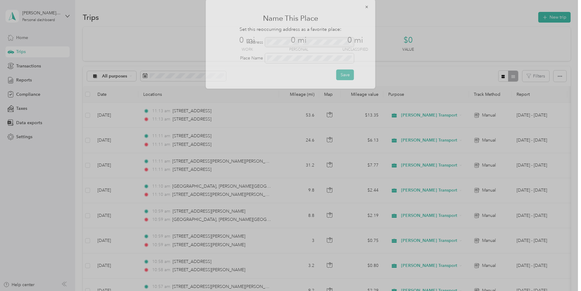
click at [185, 120] on div at bounding box center [290, 145] width 581 height 291
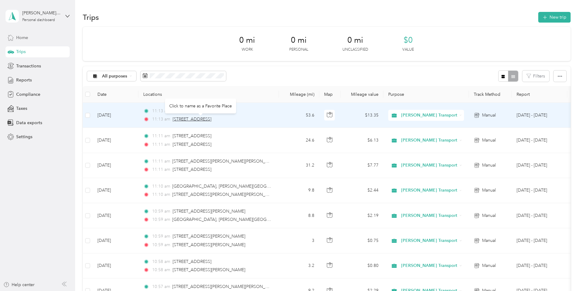
click at [185, 120] on span "[STREET_ADDRESS]" at bounding box center [192, 119] width 39 height 5
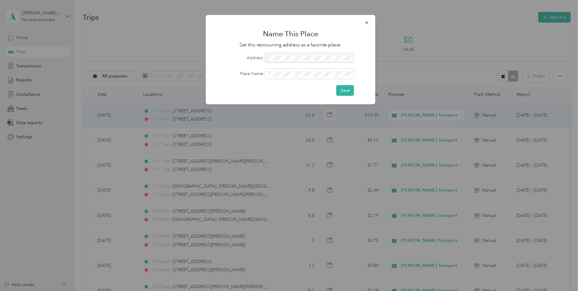
click at [299, 54] on div at bounding box center [309, 58] width 89 height 10
click at [299, 56] on div at bounding box center [309, 58] width 89 height 10
click at [167, 39] on div at bounding box center [290, 145] width 581 height 291
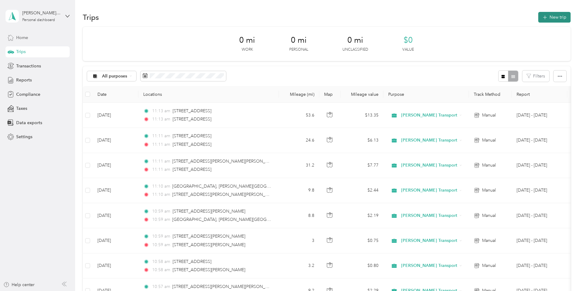
click at [546, 18] on button "New trip" at bounding box center [554, 17] width 32 height 11
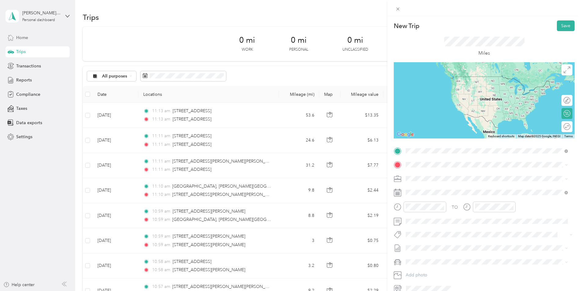
click at [457, 171] on span "[STREET_ADDRESS][PERSON_NAME][US_STATE]" at bounding box center [464, 172] width 95 height 5
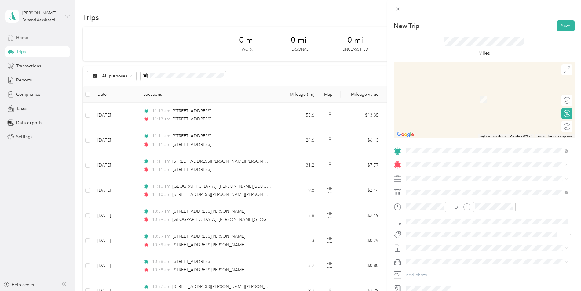
click at [445, 188] on span "[STREET_ADDRESS][PERSON_NAME][PERSON_NAME][US_STATE]" at bounding box center [481, 186] width 129 height 5
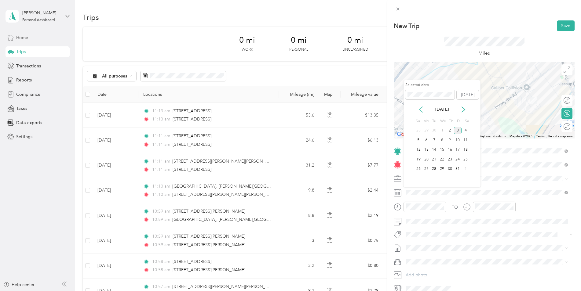
click at [423, 109] on icon at bounding box center [421, 110] width 6 height 6
click at [450, 161] on div "25" at bounding box center [450, 160] width 8 height 8
click at [435, 251] on span at bounding box center [488, 248] width 171 height 10
click at [440, 267] on span "[DATE] - [DATE] Draft" at bounding box center [487, 268] width 158 height 5
click at [443, 275] on li "Hyundai Palisade" at bounding box center [486, 272] width 166 height 11
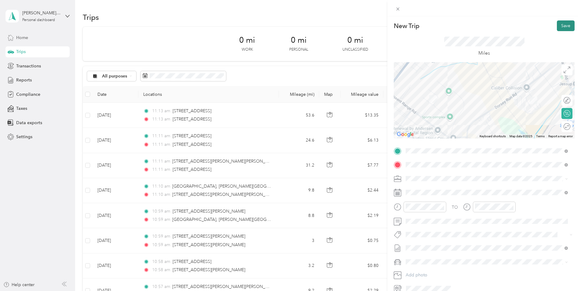
click at [564, 25] on button "Save" at bounding box center [566, 25] width 18 height 11
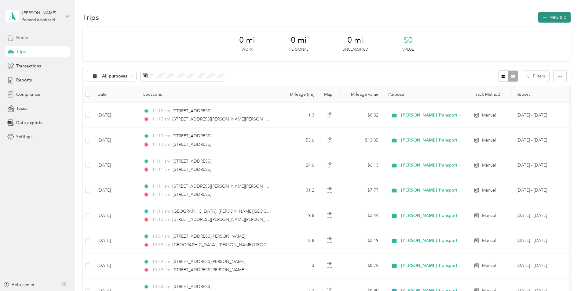
click at [557, 15] on button "New trip" at bounding box center [554, 17] width 32 height 11
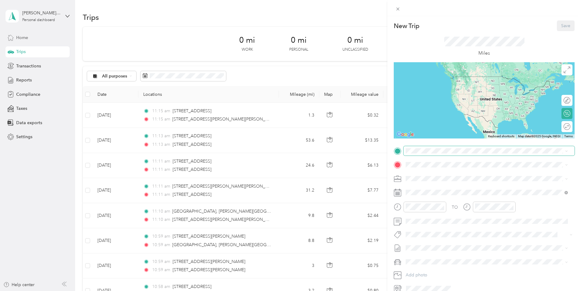
click at [443, 154] on span at bounding box center [488, 151] width 171 height 10
click at [447, 175] on span "[STREET_ADDRESS][PERSON_NAME][PERSON_NAME][US_STATE]" at bounding box center [481, 172] width 129 height 5
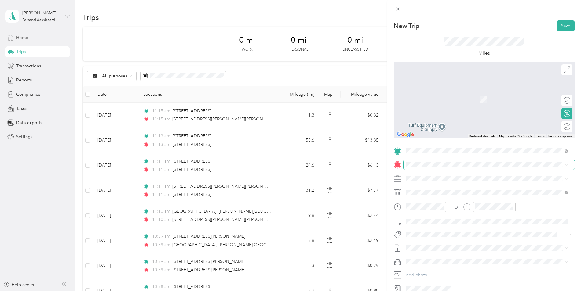
click at [412, 160] on span at bounding box center [488, 165] width 171 height 10
click at [449, 190] on span "[STREET_ADDRESS][US_STATE]" at bounding box center [447, 186] width 61 height 5
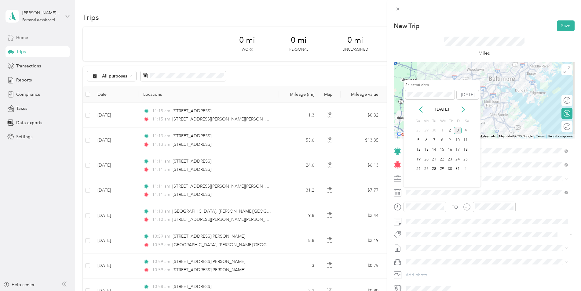
click at [420, 114] on div "[DATE]" at bounding box center [441, 109] width 77 height 11
click at [420, 112] on icon at bounding box center [421, 110] width 6 height 6
click at [449, 161] on div "25" at bounding box center [450, 160] width 8 height 8
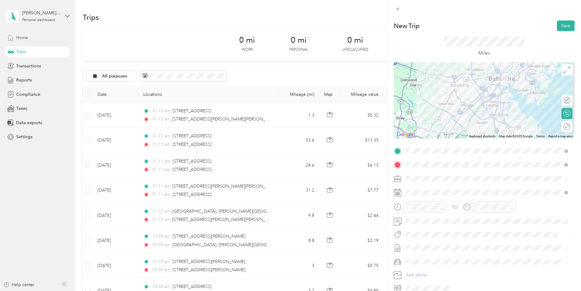
click at [436, 265] on li "[DATE] - [DATE] Draft" at bounding box center [486, 269] width 166 height 10
click at [441, 271] on div "Hyundai Palisade" at bounding box center [487, 273] width 158 height 6
click at [564, 27] on button "Save" at bounding box center [566, 25] width 18 height 11
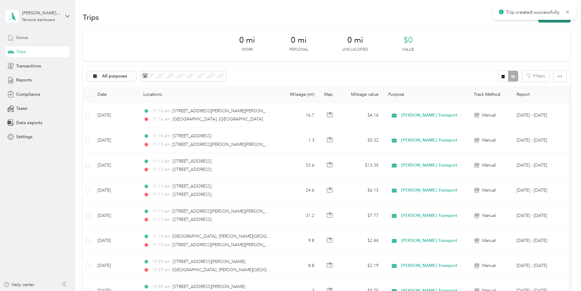
click at [555, 21] on button "New trip" at bounding box center [554, 17] width 32 height 11
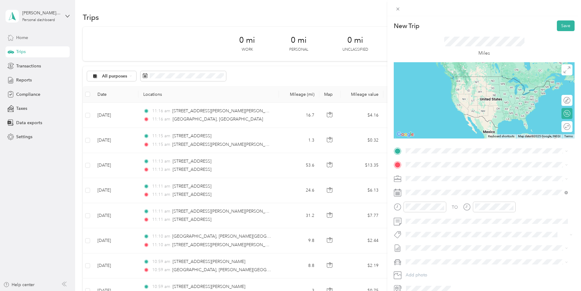
click at [433, 170] on span "[STREET_ADDRESS][US_STATE]" at bounding box center [447, 171] width 61 height 5
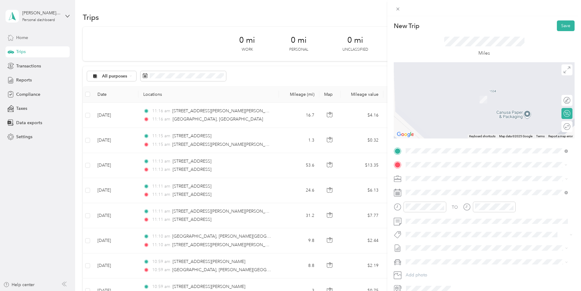
click at [442, 190] on span "[STREET_ADDRESS][PERSON_NAME][US_STATE]" at bounding box center [464, 186] width 95 height 5
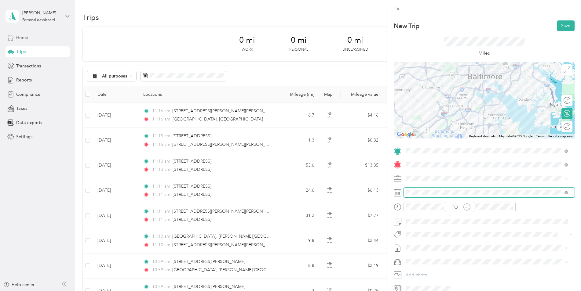
click at [418, 196] on span at bounding box center [488, 193] width 171 height 10
click at [417, 196] on span at bounding box center [488, 193] width 171 height 10
click at [414, 187] on div "TO Add photo" at bounding box center [484, 219] width 181 height 147
click at [416, 195] on span at bounding box center [488, 193] width 171 height 10
click at [399, 193] on rect at bounding box center [399, 192] width 1 height 1
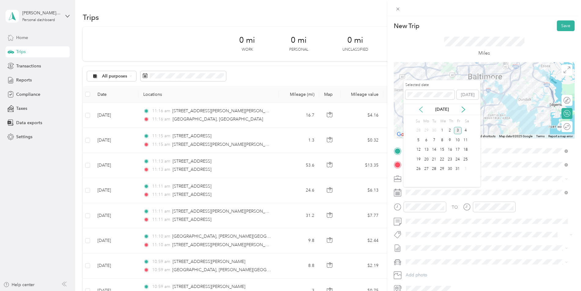
click at [420, 110] on icon at bounding box center [421, 110] width 6 height 6
click at [449, 160] on div "25" at bounding box center [450, 160] width 8 height 8
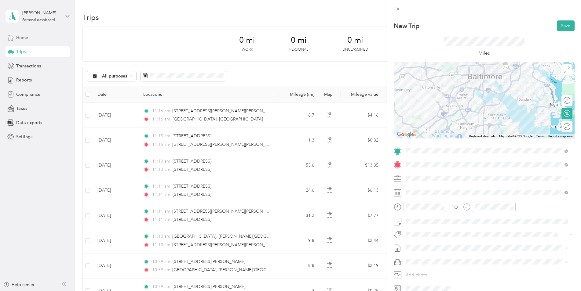
click at [425, 267] on span "[DATE] - [DATE]" at bounding box center [421, 268] width 31 height 6
click at [431, 273] on span "Hyundai Palisade" at bounding box center [424, 272] width 32 height 5
click at [562, 26] on button "Save" at bounding box center [566, 25] width 18 height 11
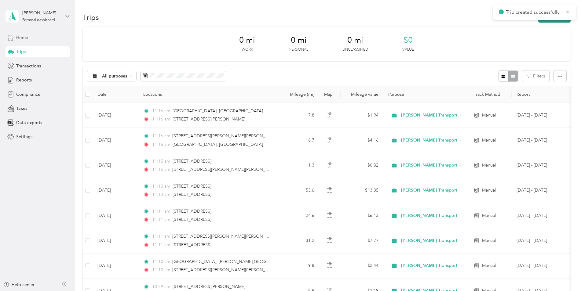
click at [548, 22] on button "New trip" at bounding box center [554, 17] width 32 height 11
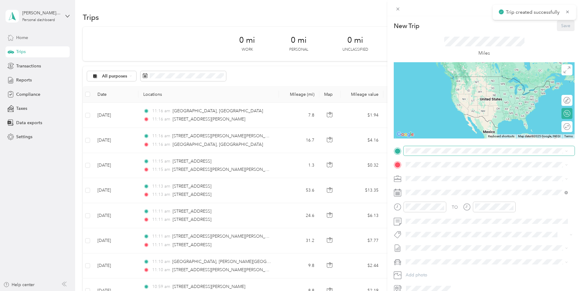
click at [427, 155] on span at bounding box center [488, 151] width 171 height 10
click at [445, 175] on span "[STREET_ADDRESS][PERSON_NAME][US_STATE]" at bounding box center [464, 171] width 95 height 5
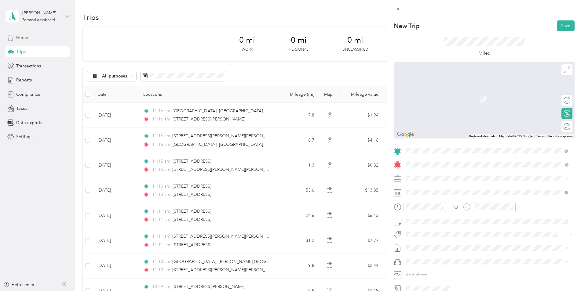
click at [458, 190] on span "[GEOGRAPHIC_DATA][PERSON_NAME][US_STATE], [GEOGRAPHIC_DATA]" at bounding box center [490, 186] width 147 height 5
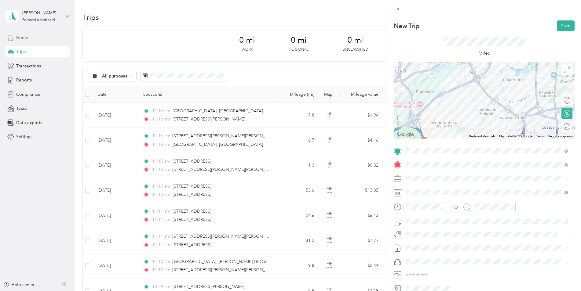
click at [444, 198] on div "TO Add photo" at bounding box center [484, 219] width 181 height 147
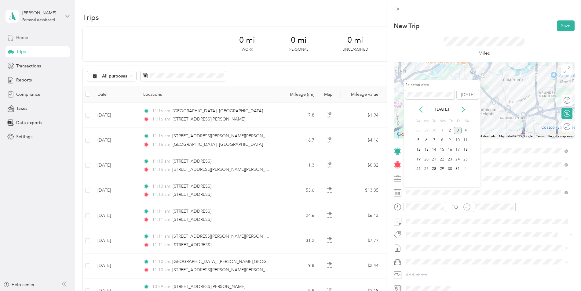
click at [421, 110] on icon at bounding box center [421, 110] width 6 height 6
click at [449, 160] on div "25" at bounding box center [450, 160] width 8 height 8
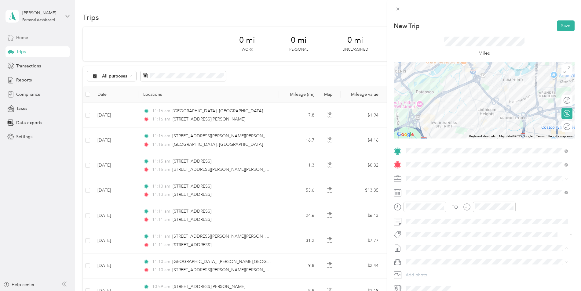
click at [430, 267] on span "[DATE] - [DATE]" at bounding box center [421, 268] width 31 height 6
click at [431, 270] on span "Hyundai Palisade" at bounding box center [424, 272] width 32 height 5
click at [563, 26] on button "Save" at bounding box center [566, 25] width 18 height 11
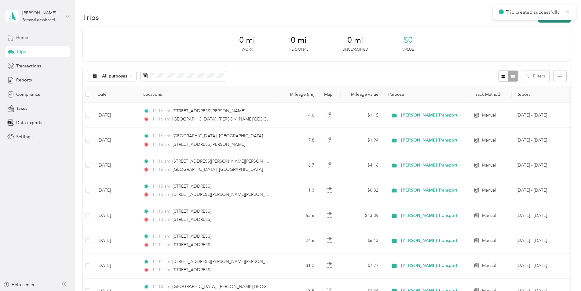
click at [558, 21] on button "New trip" at bounding box center [554, 17] width 32 height 11
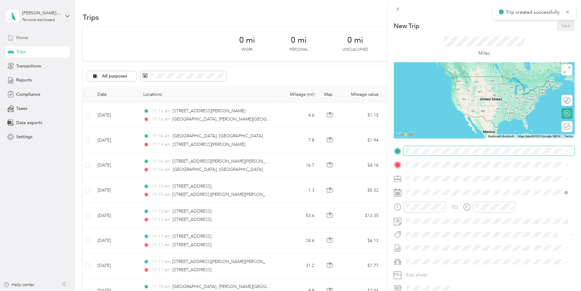
click at [457, 155] on span at bounding box center [488, 151] width 171 height 10
click at [450, 171] on span "[GEOGRAPHIC_DATA][PERSON_NAME][US_STATE], [GEOGRAPHIC_DATA]" at bounding box center [490, 172] width 147 height 5
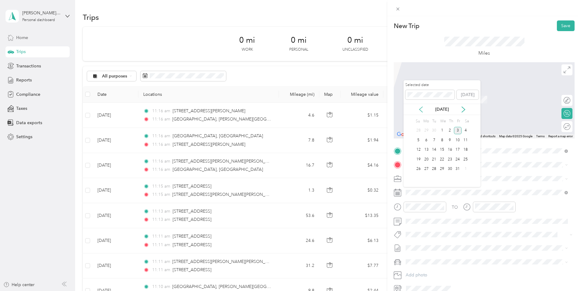
click at [420, 112] on icon at bounding box center [421, 110] width 6 height 6
click at [458, 159] on div "26" at bounding box center [458, 160] width 8 height 8
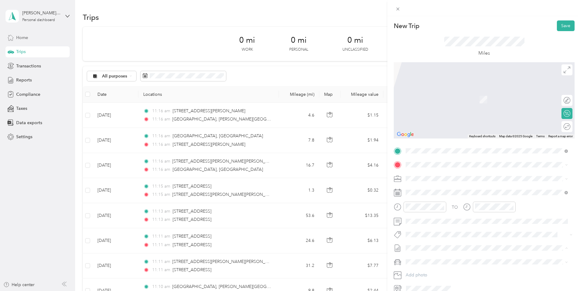
click at [431, 264] on li "[DATE] - [DATE] Draft" at bounding box center [486, 269] width 166 height 10
click at [428, 257] on span at bounding box center [488, 262] width 171 height 10
click at [434, 271] on span "Hyundai Palisade" at bounding box center [424, 272] width 32 height 5
click at [436, 168] on span at bounding box center [488, 165] width 171 height 10
click at [457, 183] on li "[STREET_ADDRESS][US_STATE]" at bounding box center [486, 187] width 166 height 13
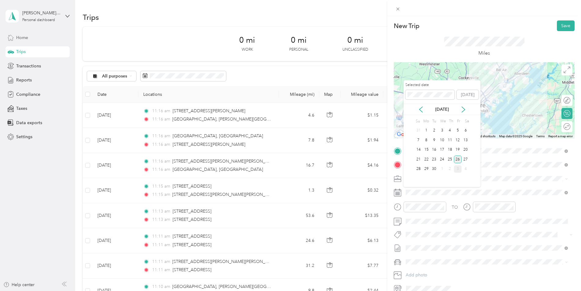
click at [456, 158] on div "26" at bounding box center [458, 160] width 8 height 8
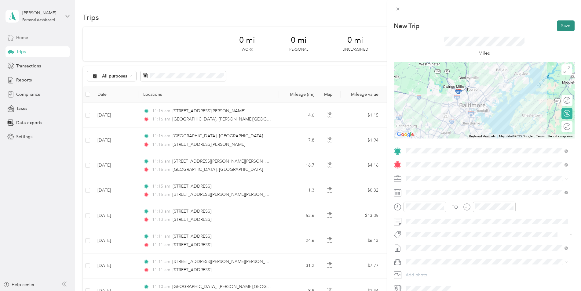
click at [562, 28] on button "Save" at bounding box center [566, 25] width 18 height 11
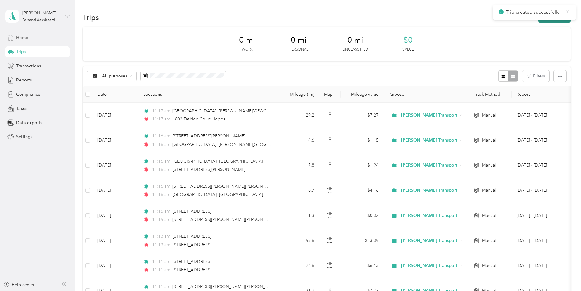
click at [545, 21] on button "New trip" at bounding box center [554, 17] width 32 height 11
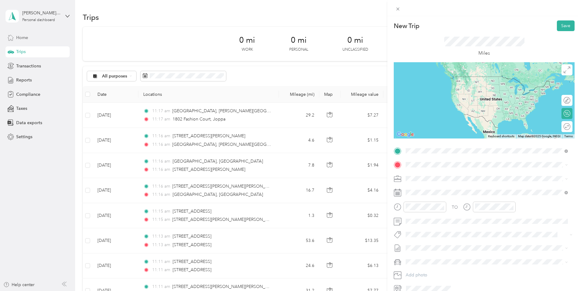
click at [427, 173] on span "[STREET_ADDRESS][US_STATE]" at bounding box center [447, 172] width 61 height 5
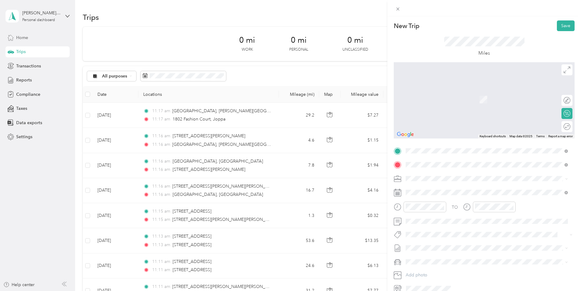
click at [448, 189] on span "1805 [GEOGRAPHIC_DATA][US_STATE], [GEOGRAPHIC_DATA]" at bounding box center [479, 186] width 124 height 5
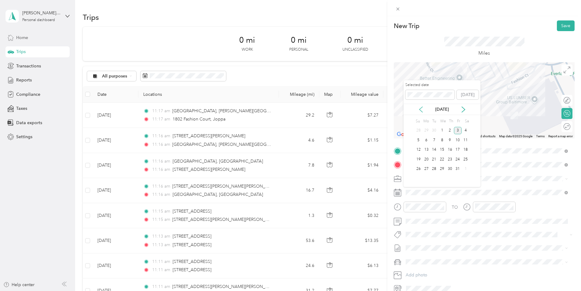
click at [422, 111] on icon at bounding box center [421, 110] width 6 height 6
click at [455, 159] on div "26" at bounding box center [458, 160] width 8 height 8
click at [424, 265] on span "[DATE] - [DATE]" at bounding box center [421, 268] width 31 height 6
click at [428, 274] on span "Hyundai Palisade" at bounding box center [424, 272] width 32 height 5
click at [557, 27] on button "Save" at bounding box center [566, 25] width 18 height 11
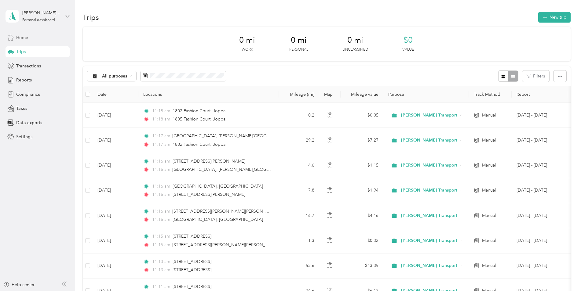
click at [534, 22] on div "Trips New trip" at bounding box center [327, 17] width 488 height 13
click at [543, 20] on icon "button" at bounding box center [544, 17] width 7 height 7
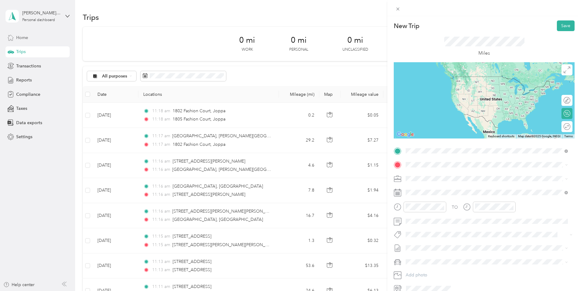
click at [440, 176] on span "1805 [GEOGRAPHIC_DATA][US_STATE], [GEOGRAPHIC_DATA]" at bounding box center [479, 172] width 124 height 5
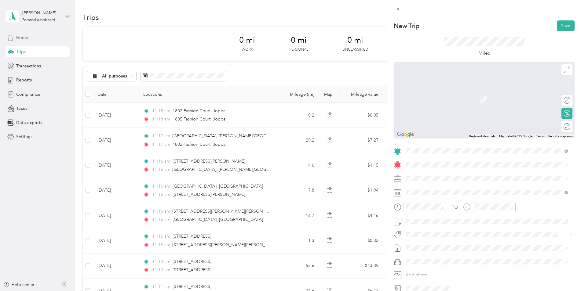
click at [443, 211] on div "Home [STREET_ADDRESS][PERSON_NAME][US_STATE]" at bounding box center [464, 212] width 95 height 13
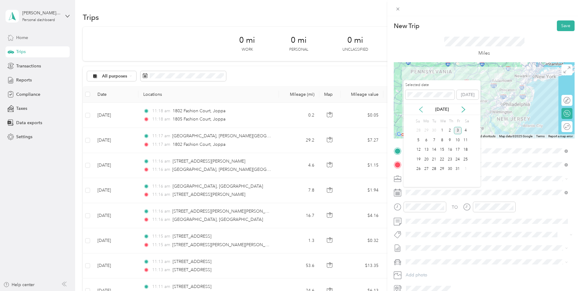
click at [420, 110] on icon at bounding box center [421, 110] width 6 height 6
click at [459, 158] on div "26" at bounding box center [458, 160] width 8 height 8
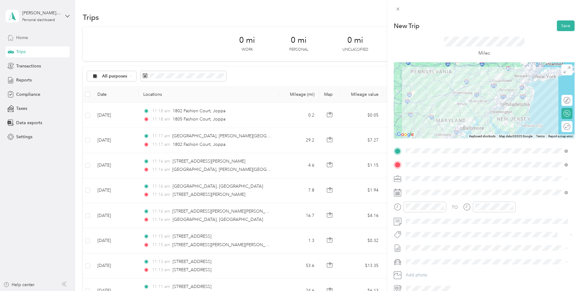
click at [451, 267] on span "[DATE] - [DATE] Draft" at bounding box center [487, 268] width 158 height 5
click at [450, 270] on div "Hyundai Palisade" at bounding box center [487, 273] width 158 height 6
click at [562, 24] on button "Save" at bounding box center [566, 25] width 18 height 11
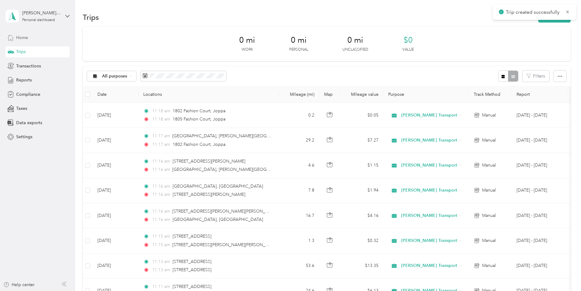
click at [433, 15] on div "Trips New trip" at bounding box center [327, 17] width 488 height 13
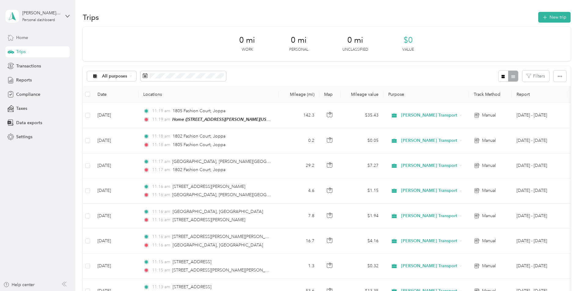
click at [33, 41] on div "Home" at bounding box center [37, 37] width 64 height 11
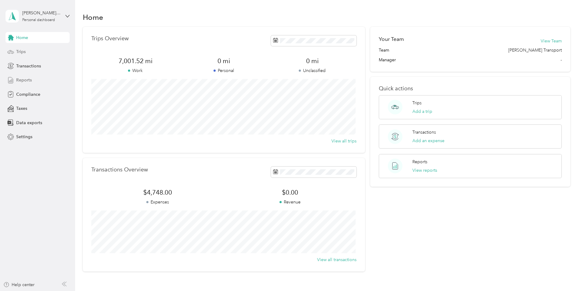
click at [27, 83] on div "Reports" at bounding box center [37, 80] width 64 height 11
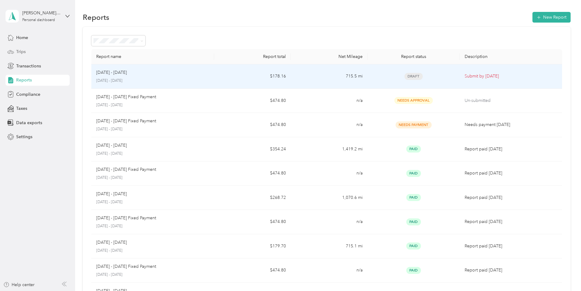
click at [411, 68] on td "Draft" at bounding box center [413, 76] width 92 height 24
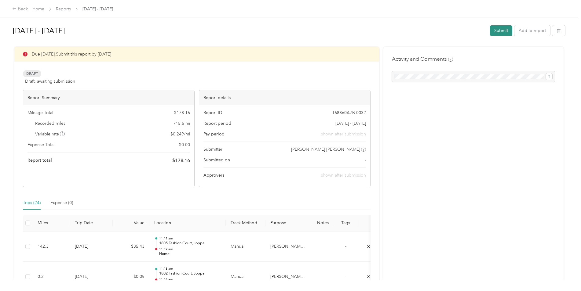
click at [490, 34] on button "Submit" at bounding box center [501, 30] width 22 height 11
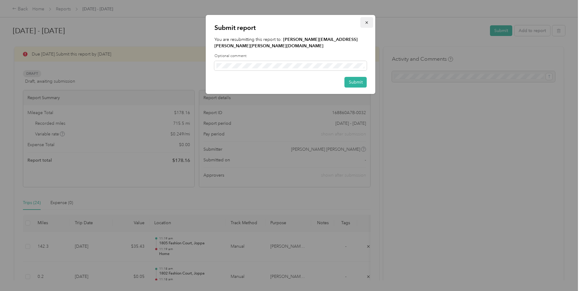
click at [369, 20] on button "button" at bounding box center [366, 22] width 13 height 11
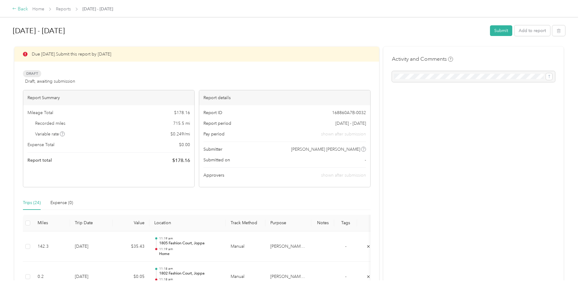
click at [16, 10] on icon at bounding box center [14, 8] width 4 height 4
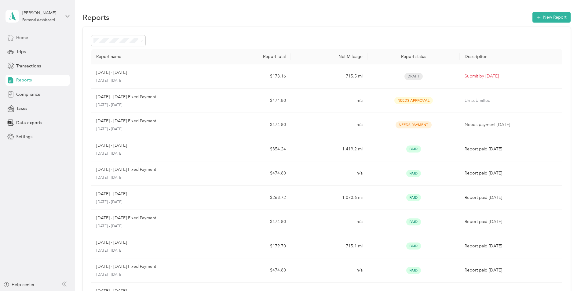
click at [24, 39] on span "Home" at bounding box center [22, 38] width 12 height 6
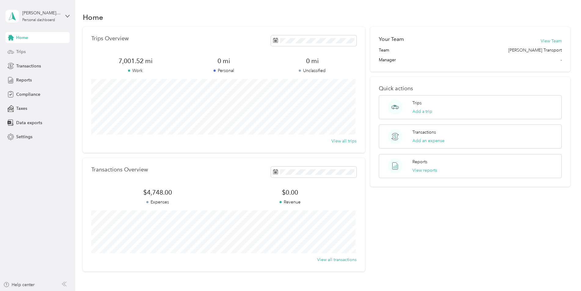
click at [26, 52] on div "Trips" at bounding box center [37, 51] width 64 height 11
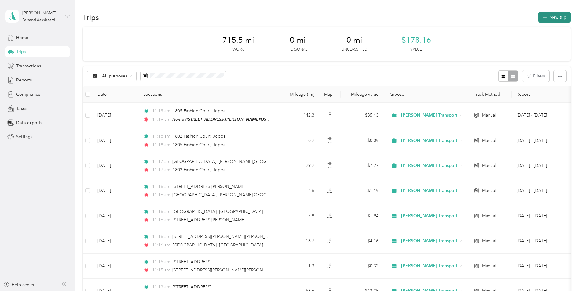
click at [551, 17] on button "New trip" at bounding box center [554, 17] width 32 height 11
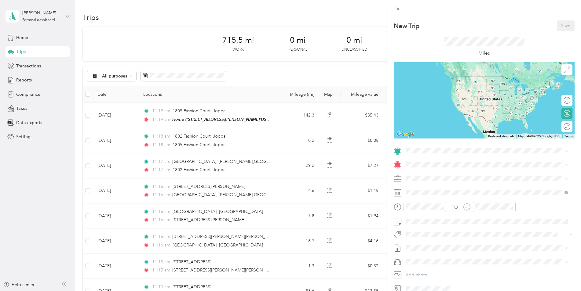
click at [440, 190] on li "Home [STREET_ADDRESS][PERSON_NAME][US_STATE]" at bounding box center [486, 197] width 166 height 19
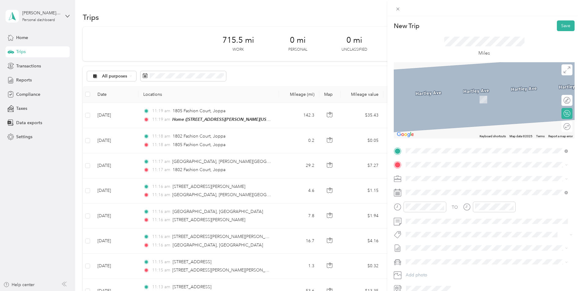
click at [433, 168] on span at bounding box center [488, 165] width 171 height 10
click at [448, 189] on span "[STREET_ADDRESS][PERSON_NAME][US_STATE]" at bounding box center [464, 186] width 95 height 5
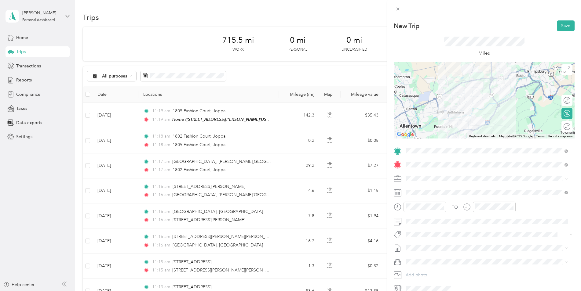
click at [426, 184] on div "TO Add photo" at bounding box center [484, 219] width 181 height 147
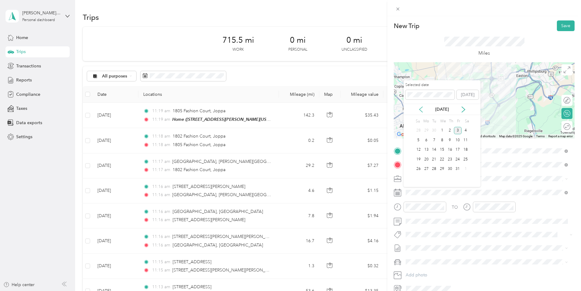
click at [421, 108] on icon at bounding box center [420, 109] width 3 height 5
click at [427, 167] on div "29" at bounding box center [426, 169] width 8 height 8
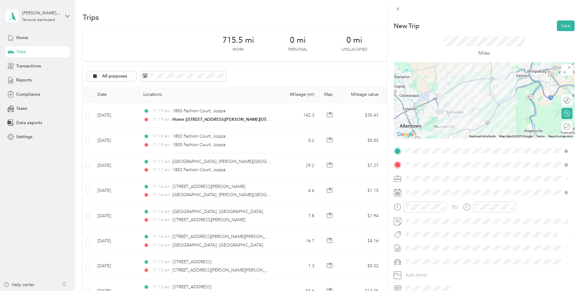
click at [432, 265] on span at bounding box center [488, 262] width 171 height 10
click at [435, 271] on span "Hyundai Palisade" at bounding box center [424, 272] width 32 height 5
click at [434, 266] on span "[DATE] - [DATE]" at bounding box center [421, 268] width 31 height 6
click at [561, 28] on button "Save" at bounding box center [566, 25] width 18 height 11
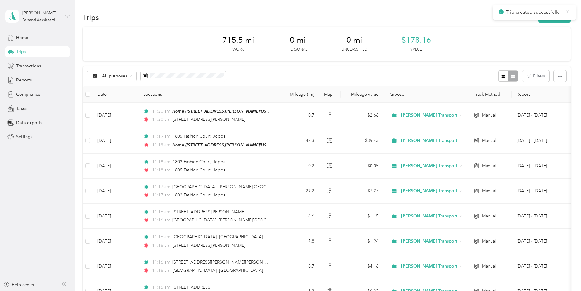
click at [559, 23] on div "Trips New trip" at bounding box center [327, 17] width 488 height 13
click at [559, 21] on button "New trip" at bounding box center [554, 17] width 32 height 11
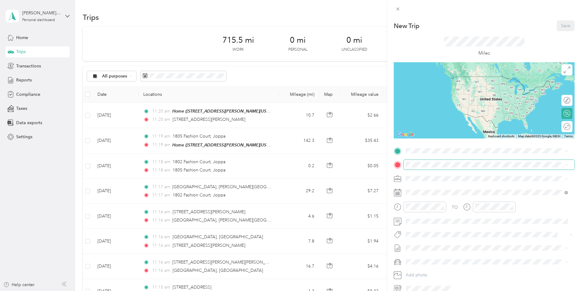
click at [448, 168] on span at bounding box center [488, 165] width 171 height 10
click at [433, 187] on span "[STREET_ADDRESS][US_STATE]" at bounding box center [447, 186] width 61 height 5
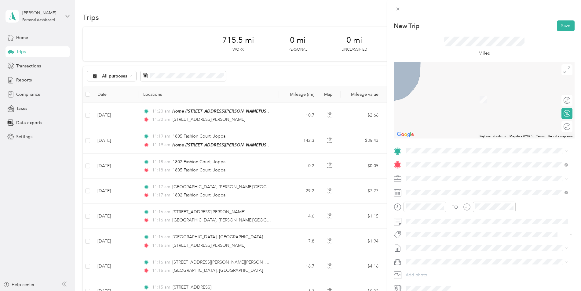
click at [206, 119] on div "New Trip Save This trip cannot be edited because it is either under review, app…" at bounding box center [290, 145] width 581 height 291
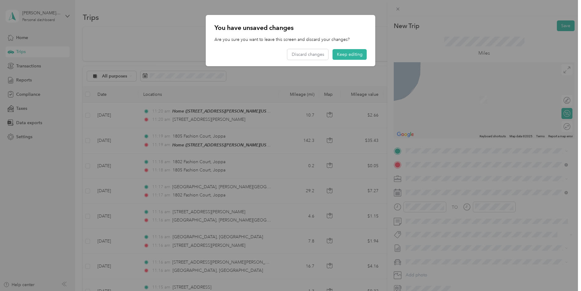
click at [305, 31] on p "You have unsaved changes" at bounding box center [290, 28] width 152 height 9
click at [343, 58] on button "Keep editing" at bounding box center [350, 54] width 34 height 11
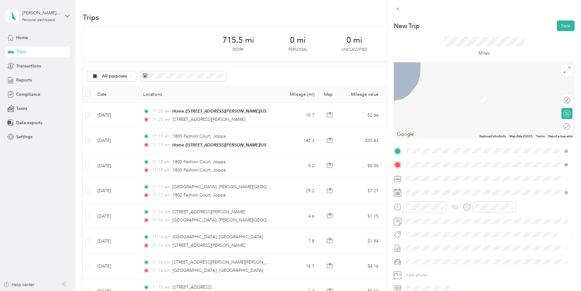
click at [438, 173] on span "[STREET_ADDRESS][PERSON_NAME][US_STATE]" at bounding box center [464, 172] width 95 height 5
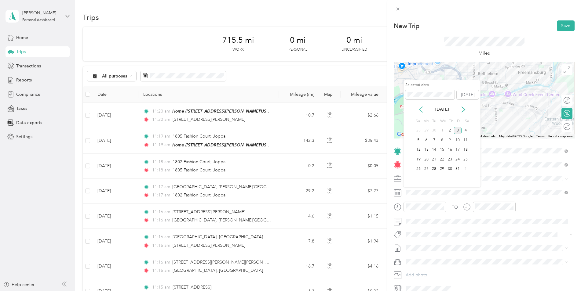
click at [420, 108] on icon at bounding box center [421, 110] width 6 height 6
click at [425, 168] on div "29" at bounding box center [426, 169] width 8 height 8
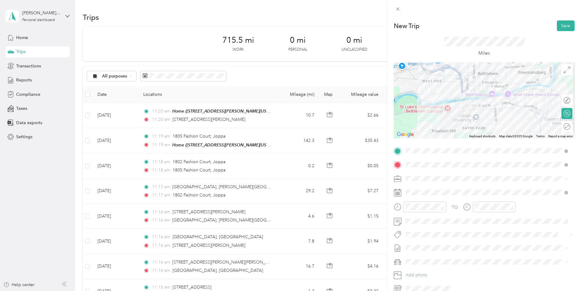
click at [434, 270] on span "[DATE] - [DATE]" at bounding box center [421, 268] width 31 height 6
click at [434, 271] on span "Hyundai Palisade" at bounding box center [424, 272] width 32 height 5
click at [558, 25] on button "Save" at bounding box center [566, 25] width 18 height 11
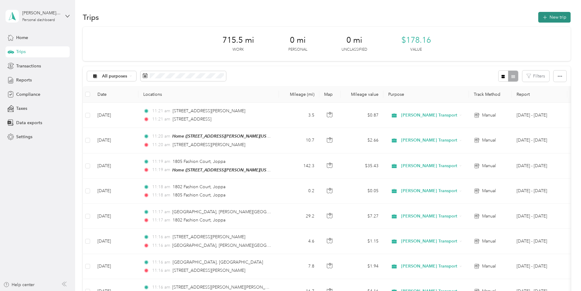
click at [555, 19] on button "New trip" at bounding box center [554, 17] width 32 height 11
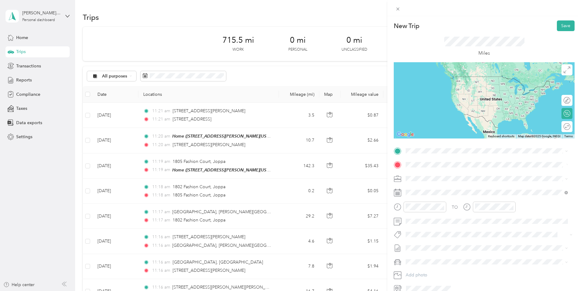
click at [446, 188] on span "[STREET_ADDRESS][PERSON_NAME][US_STATE]" at bounding box center [464, 186] width 95 height 5
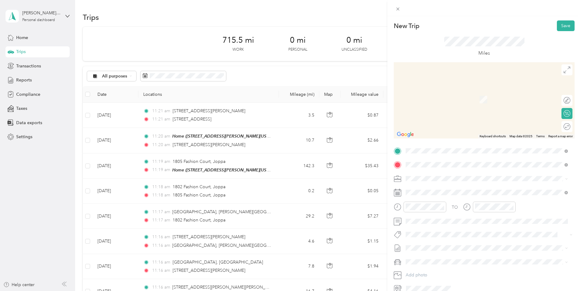
click at [437, 176] on span "[STREET_ADDRESS][US_STATE]" at bounding box center [447, 172] width 61 height 5
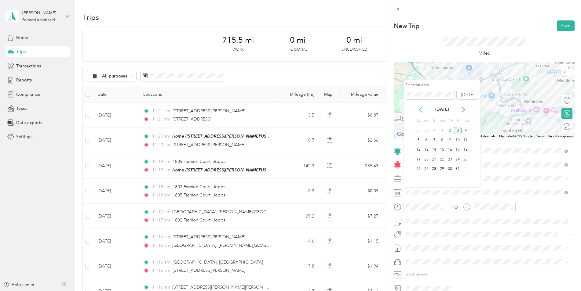
click at [423, 111] on icon at bounding box center [421, 110] width 6 height 6
click at [426, 169] on div "29" at bounding box center [426, 169] width 8 height 8
click at [427, 169] on div "29" at bounding box center [426, 169] width 8 height 8
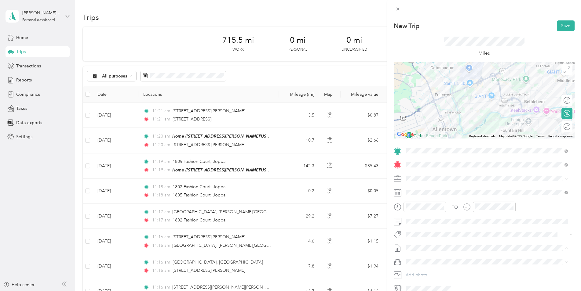
click at [423, 263] on ol "None [DATE] - [DATE] Draft" at bounding box center [486, 264] width 166 height 20
click at [421, 264] on li "[DATE] - [DATE] Draft" at bounding box center [486, 269] width 166 height 10
click at [425, 275] on div "Hyundai Palisade" at bounding box center [487, 273] width 158 height 6
click at [560, 26] on button "Save" at bounding box center [566, 25] width 18 height 11
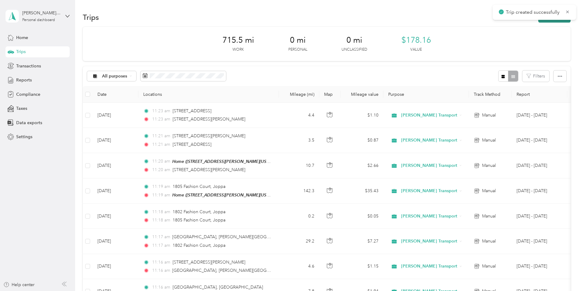
click at [555, 22] on button "New trip" at bounding box center [554, 17] width 32 height 11
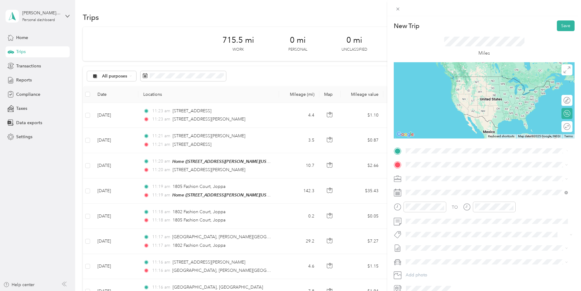
click at [449, 168] on li "[STREET_ADDRESS][PERSON_NAME][US_STATE]" at bounding box center [486, 173] width 166 height 13
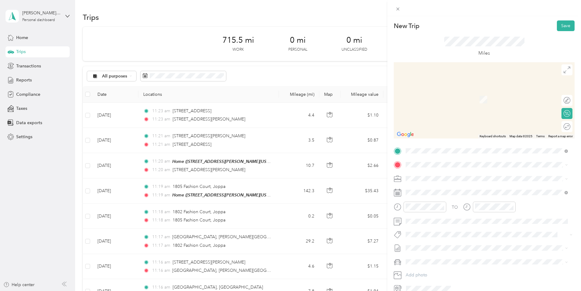
click at [432, 216] on span "[STREET_ADDRESS][PERSON_NAME][US_STATE]" at bounding box center [464, 215] width 95 height 5
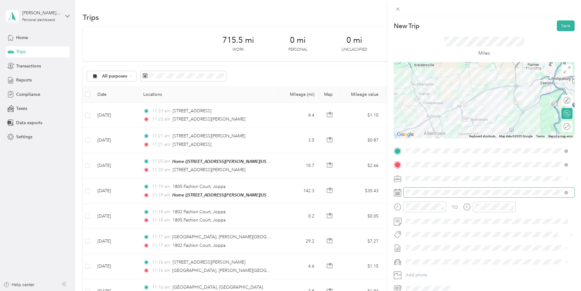
click at [415, 188] on span at bounding box center [488, 193] width 171 height 10
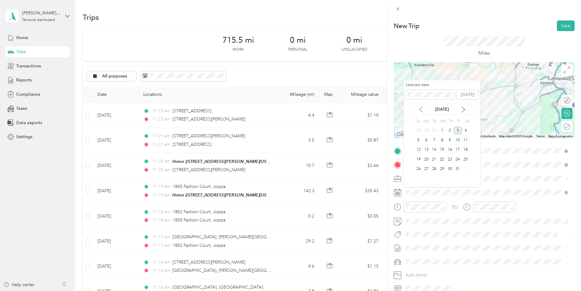
click at [424, 110] on icon at bounding box center [421, 110] width 6 height 6
click at [427, 169] on div "29" at bounding box center [426, 169] width 8 height 8
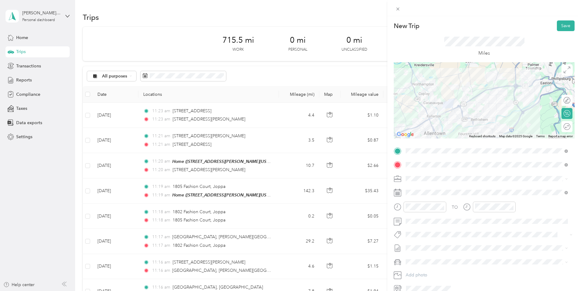
click at [420, 265] on span at bounding box center [488, 262] width 171 height 10
drag, startPoint x: 421, startPoint y: 266, endPoint x: 420, endPoint y: 270, distance: 3.7
click at [420, 291] on div "New Trip Save This trip cannot be edited because it is either under review, app…" at bounding box center [289, 291] width 578 height 0
click at [420, 270] on span "Hyundai Palisade" at bounding box center [424, 272] width 32 height 5
click at [422, 245] on span at bounding box center [488, 248] width 171 height 10
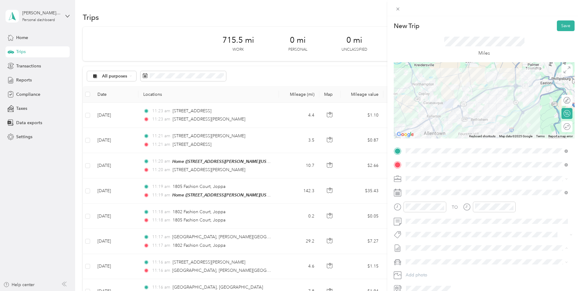
click at [425, 270] on li "[DATE] - [DATE] Draft" at bounding box center [486, 269] width 166 height 10
click at [445, 227] on div "TO Add photo" at bounding box center [484, 219] width 181 height 147
click at [563, 25] on button "Save" at bounding box center [566, 25] width 18 height 11
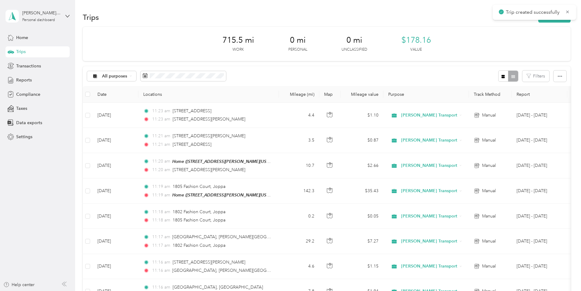
click at [438, 16] on div "Trips New trip" at bounding box center [327, 17] width 488 height 13
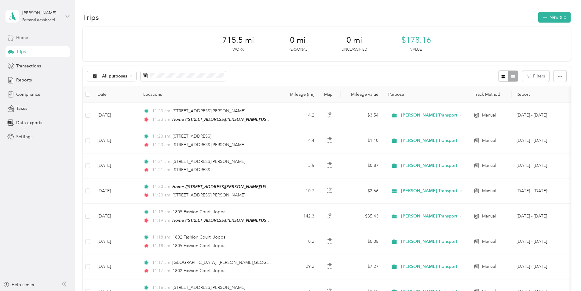
click at [23, 36] on span "Home" at bounding box center [22, 38] width 12 height 6
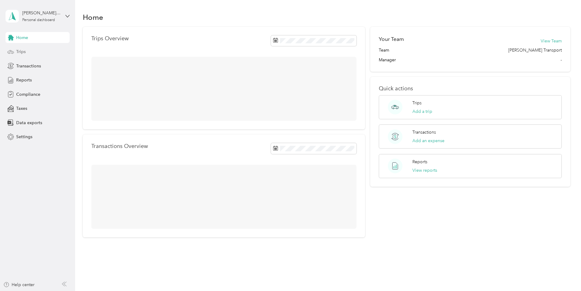
click at [21, 49] on span "Trips" at bounding box center [20, 52] width 9 height 6
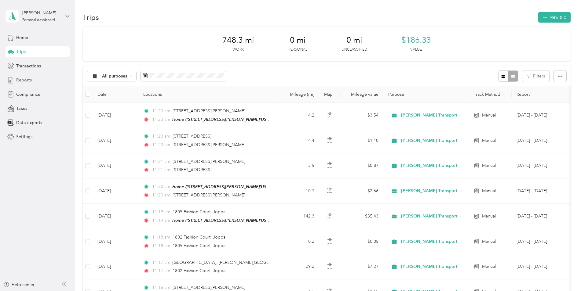
click at [20, 82] on span "Reports" at bounding box center [24, 80] width 16 height 6
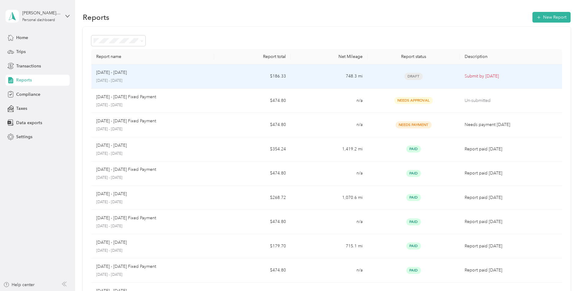
click at [487, 75] on p "Submit by [DATE]" at bounding box center [510, 76] width 93 height 7
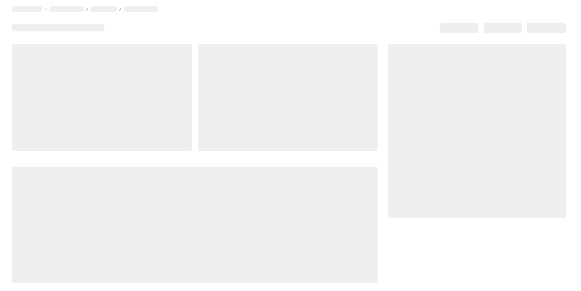
click at [487, 75] on div at bounding box center [476, 131] width 177 height 175
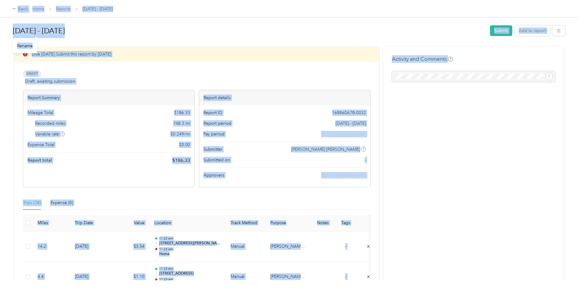
click at [476, 24] on h1 "[DATE] - [DATE]" at bounding box center [249, 31] width 473 height 15
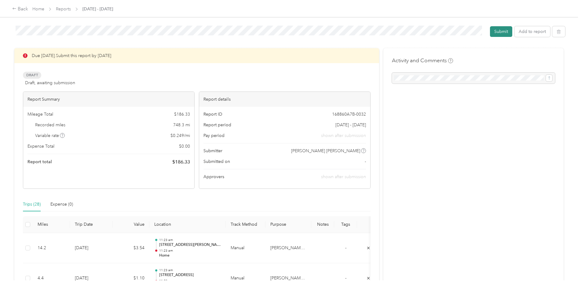
click at [494, 31] on button "Submit" at bounding box center [501, 31] width 22 height 11
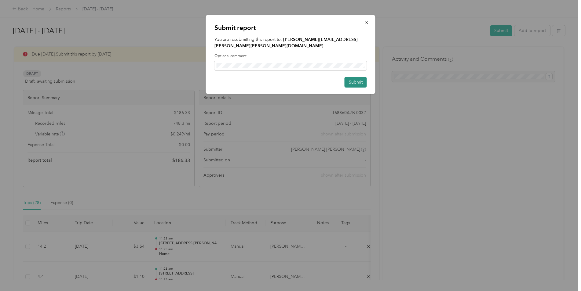
click at [356, 78] on button "Submit" at bounding box center [355, 82] width 22 height 11
